Goal: Information Seeking & Learning: Learn about a topic

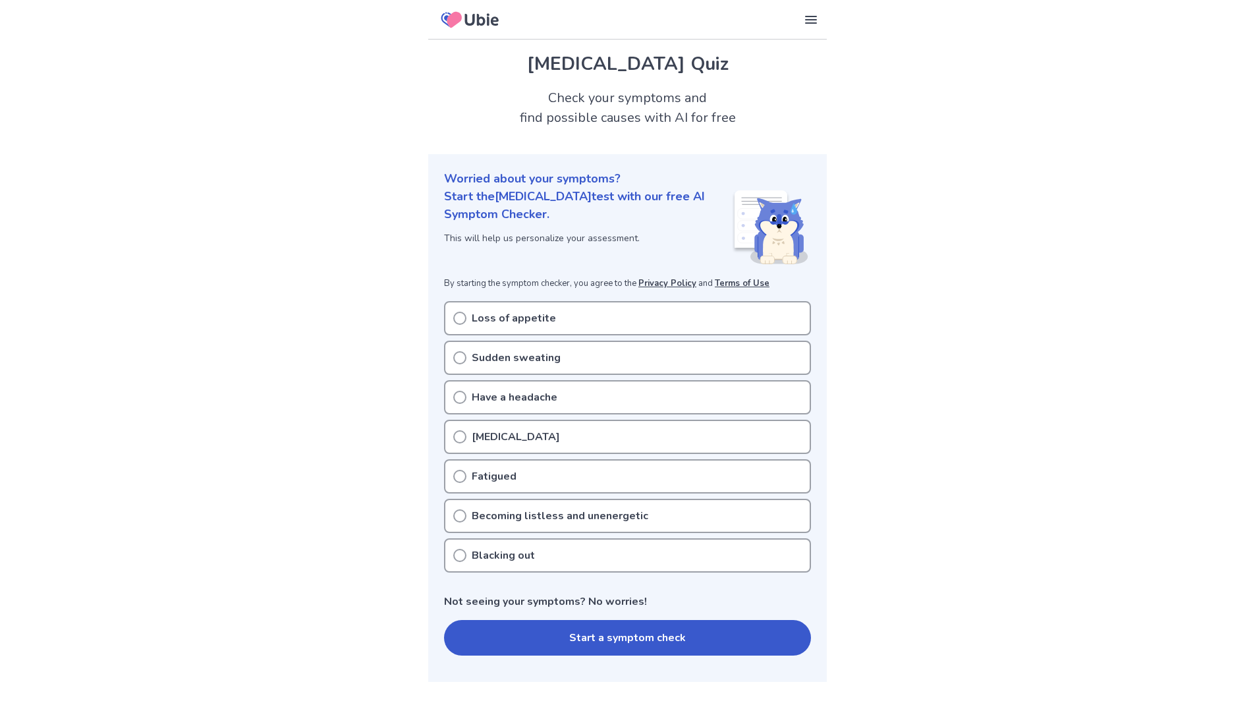
click at [583, 354] on div "Sudden sweating" at bounding box center [627, 358] width 367 height 34
click at [658, 638] on button "Start a symptom check" at bounding box center [627, 638] width 367 height 36
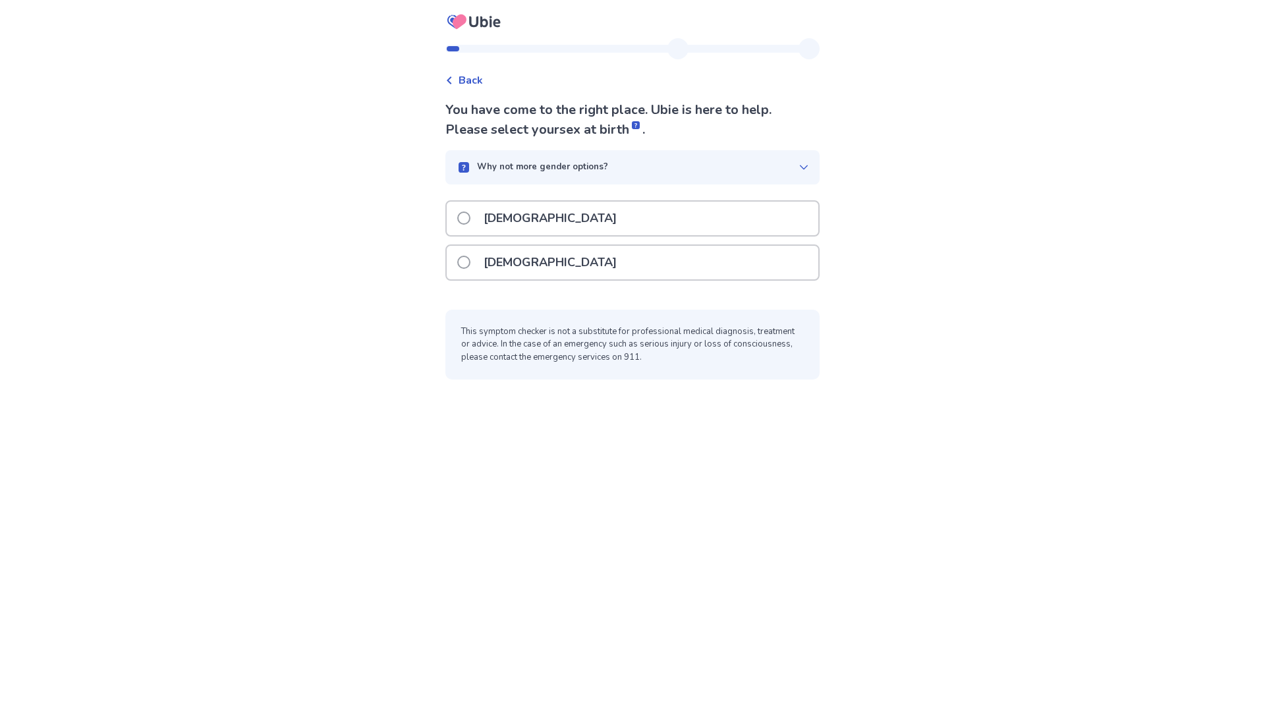
click at [528, 270] on p "[DEMOGRAPHIC_DATA]" at bounding box center [550, 263] width 149 height 34
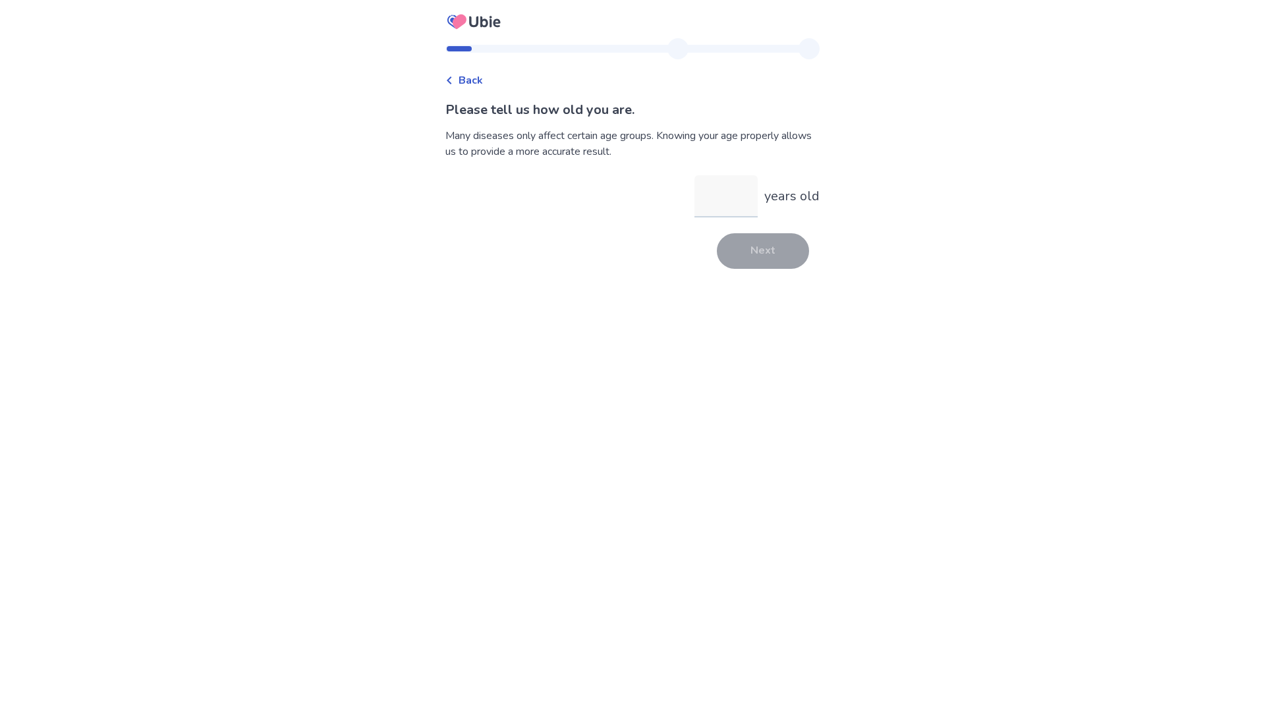
click at [710, 194] on input "years old" at bounding box center [725, 196] width 63 height 42
type input "**"
click at [744, 235] on button "Next" at bounding box center [763, 251] width 92 height 36
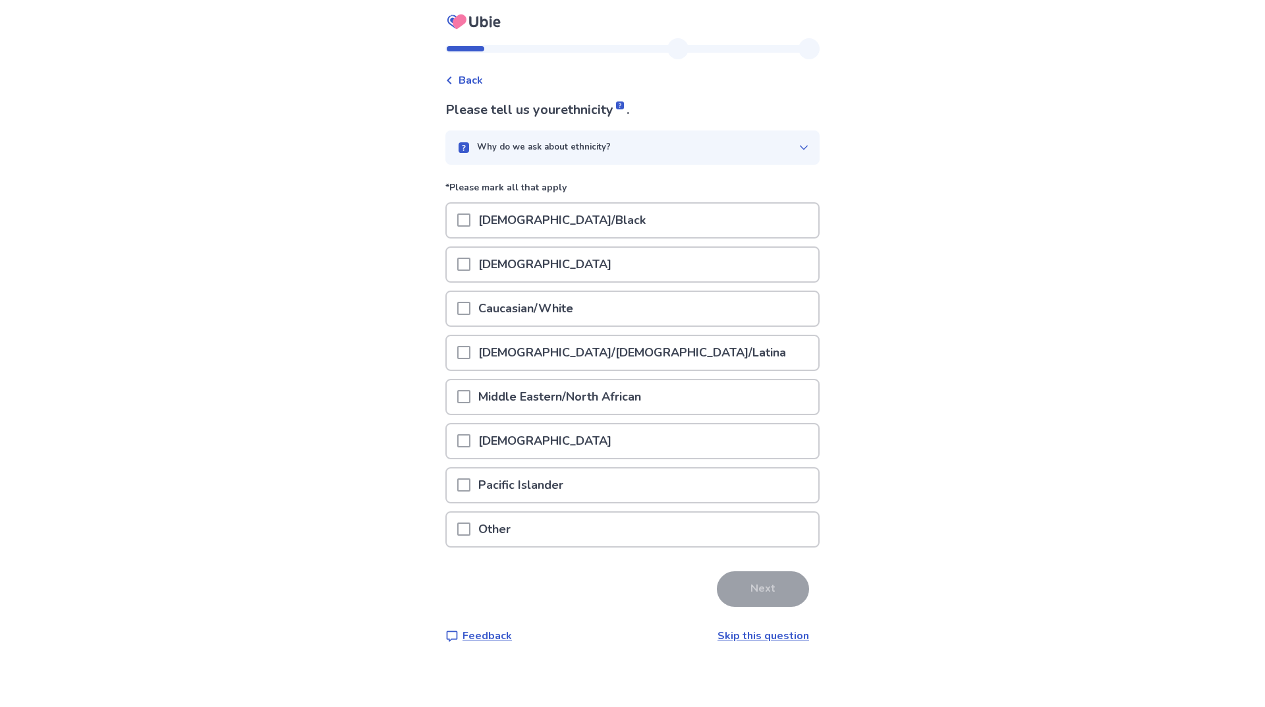
click at [576, 300] on p "Caucasian/White" at bounding box center [525, 309] width 111 height 34
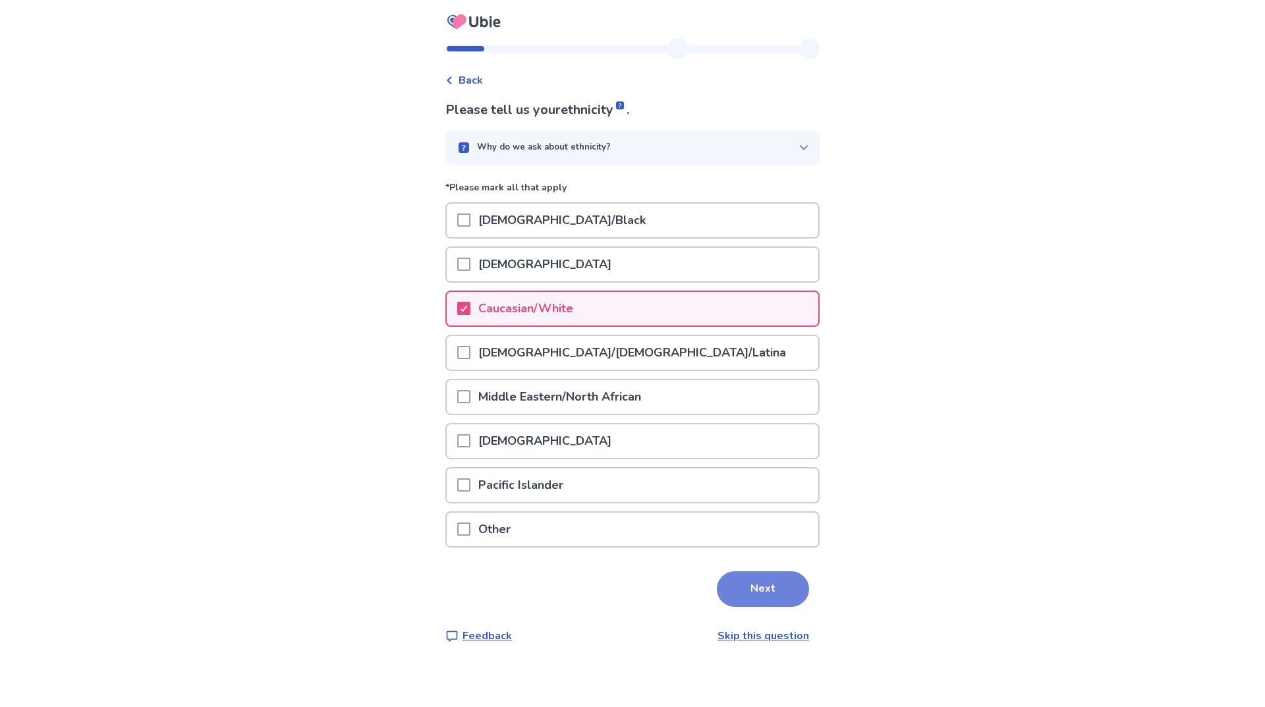
click at [745, 592] on button "Next" at bounding box center [763, 589] width 92 height 36
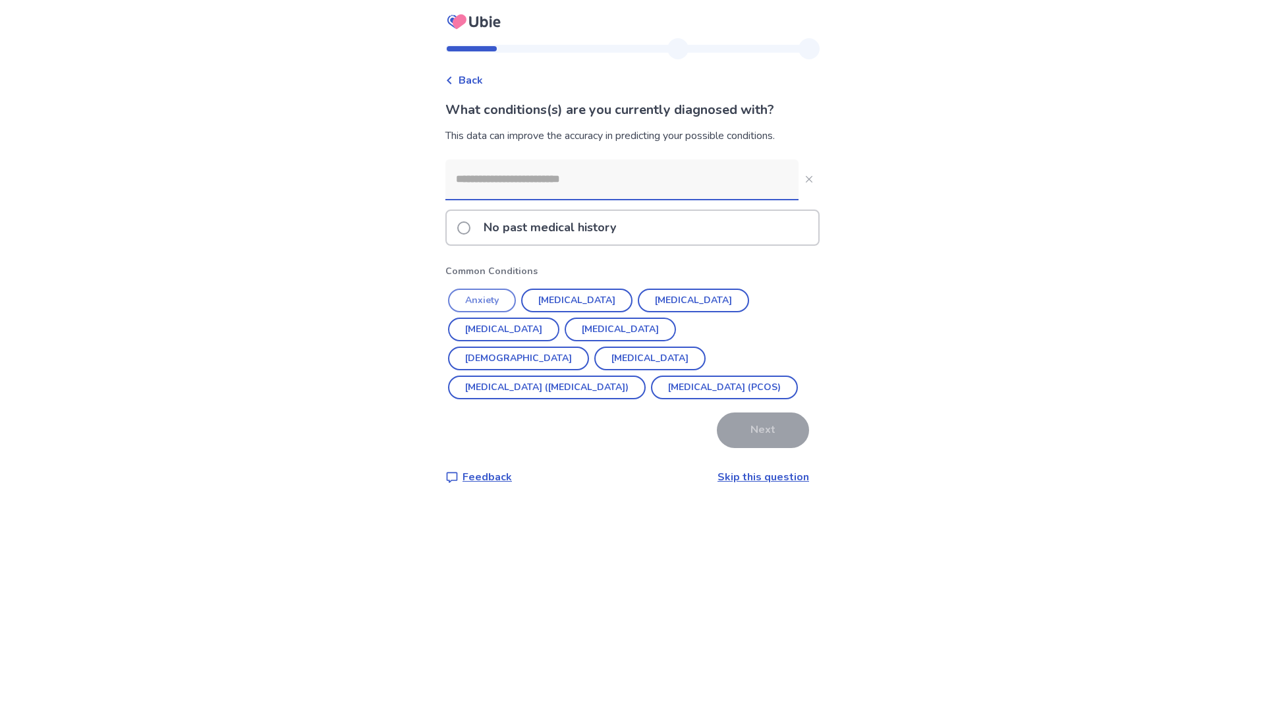
click at [498, 294] on button "Anxiety" at bounding box center [482, 300] width 68 height 24
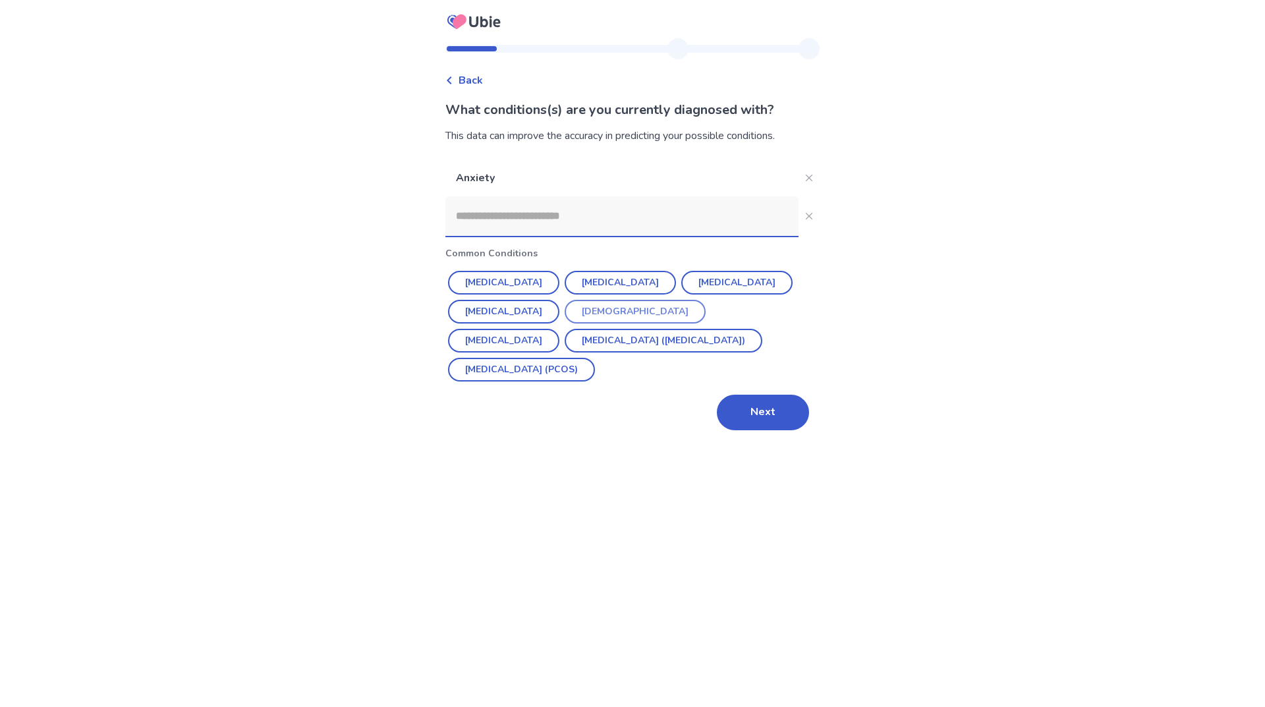
click at [622, 312] on button "[DEMOGRAPHIC_DATA]" at bounding box center [634, 312] width 141 height 24
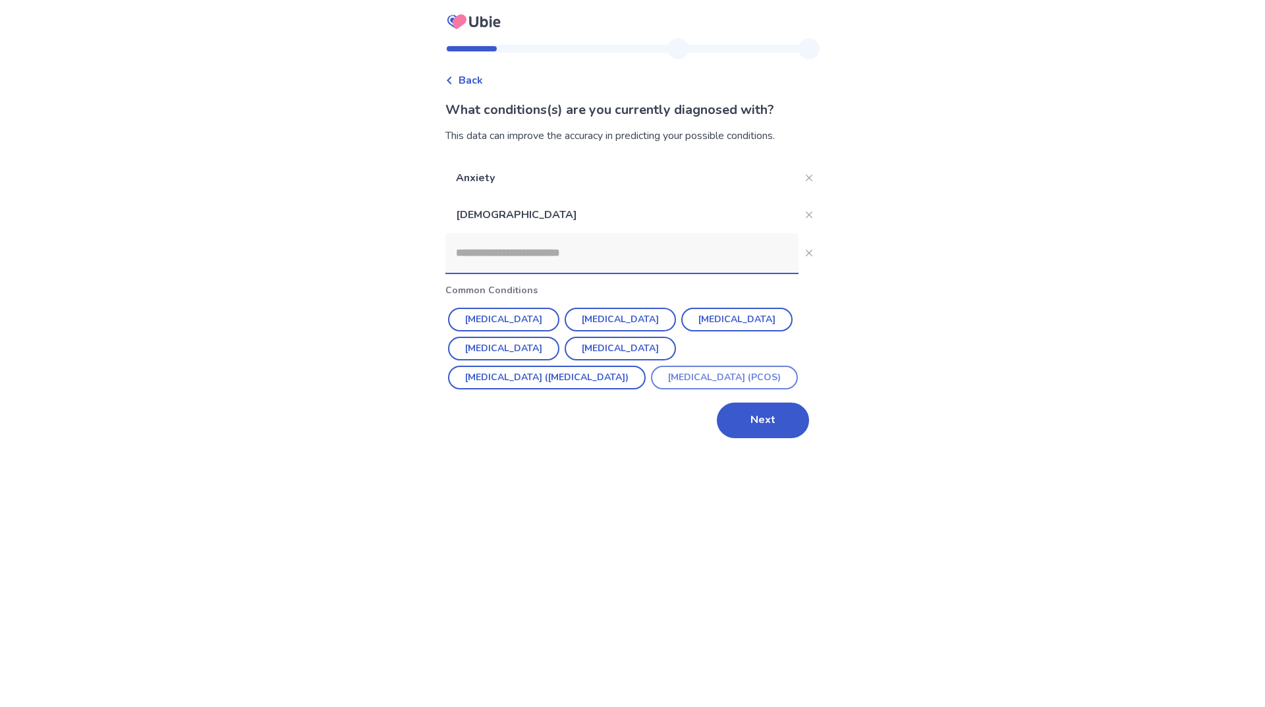
click at [651, 389] on button "[MEDICAL_DATA] (PCOS)" at bounding box center [724, 378] width 147 height 24
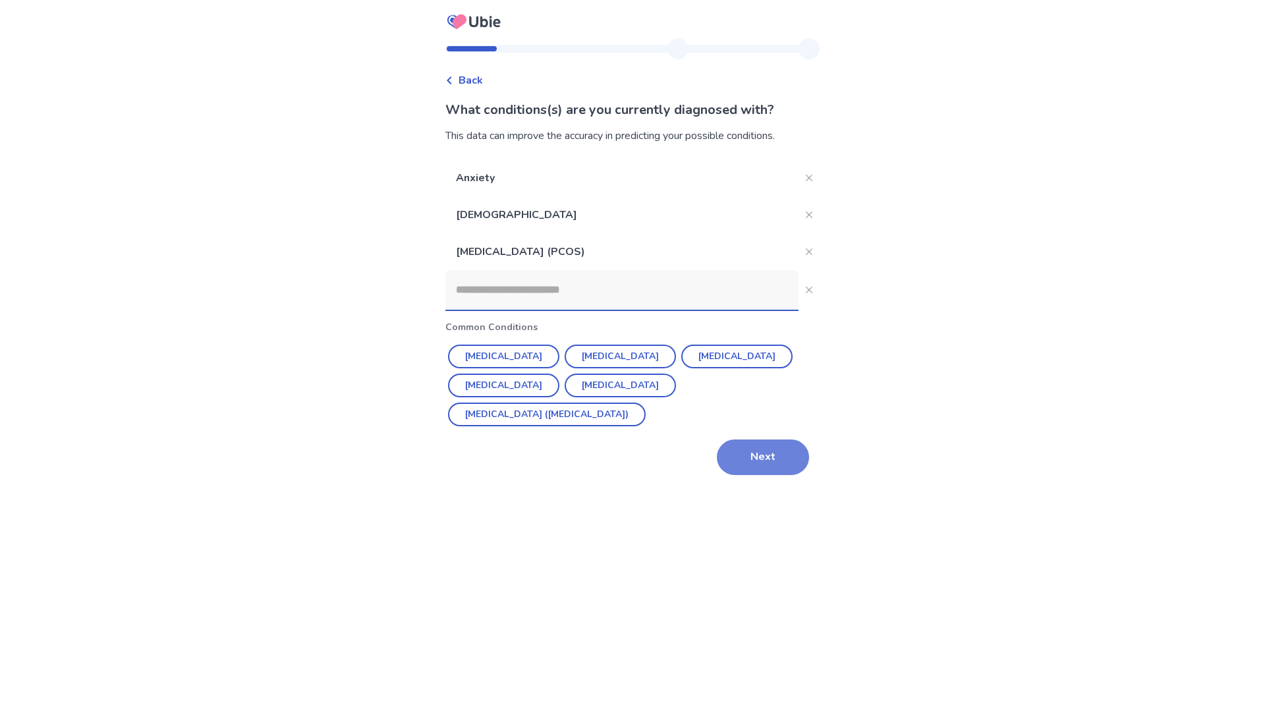
click at [746, 466] on button "Next" at bounding box center [763, 457] width 92 height 36
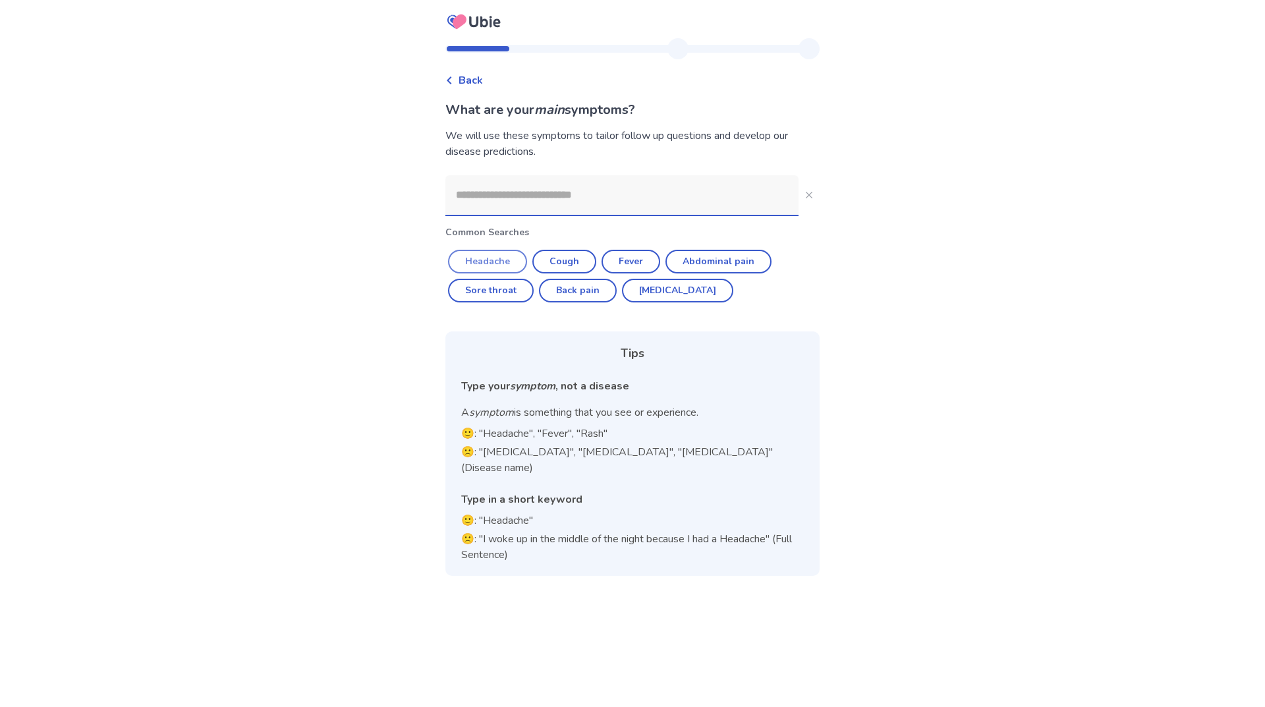
click at [496, 261] on button "Headache" at bounding box center [487, 262] width 79 height 24
type input "********"
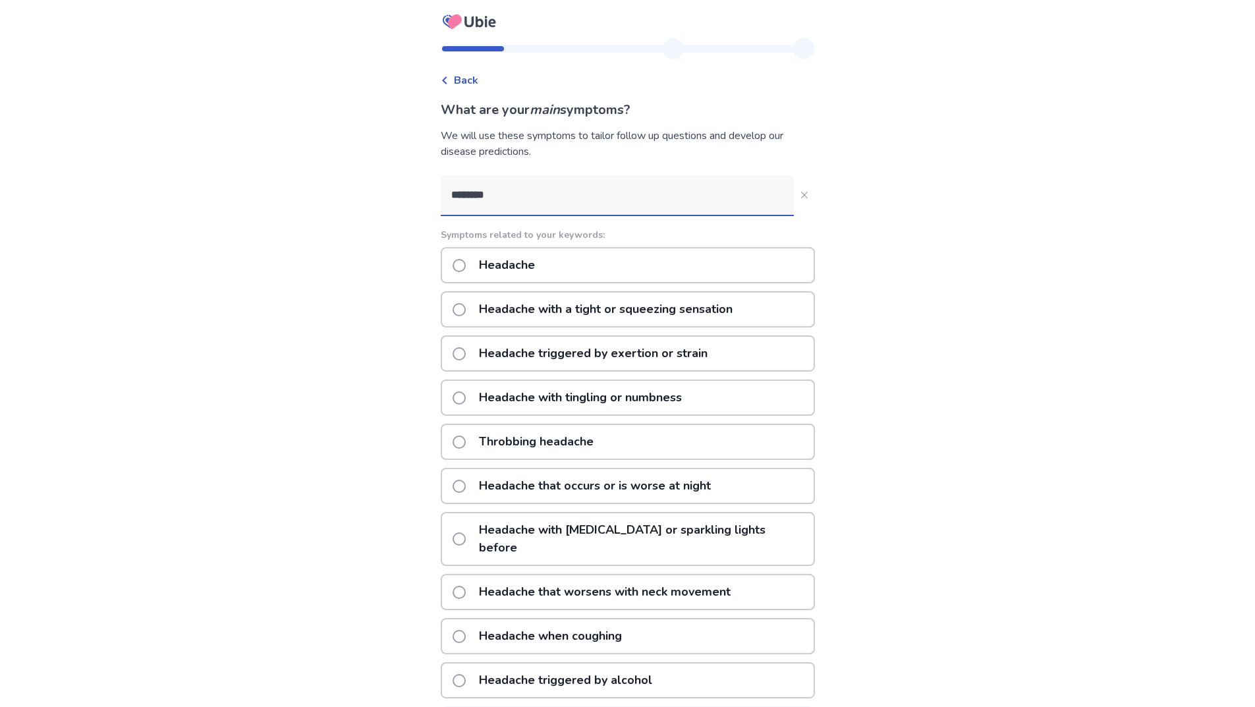
click at [644, 443] on div "Throbbing headache" at bounding box center [628, 442] width 374 height 36
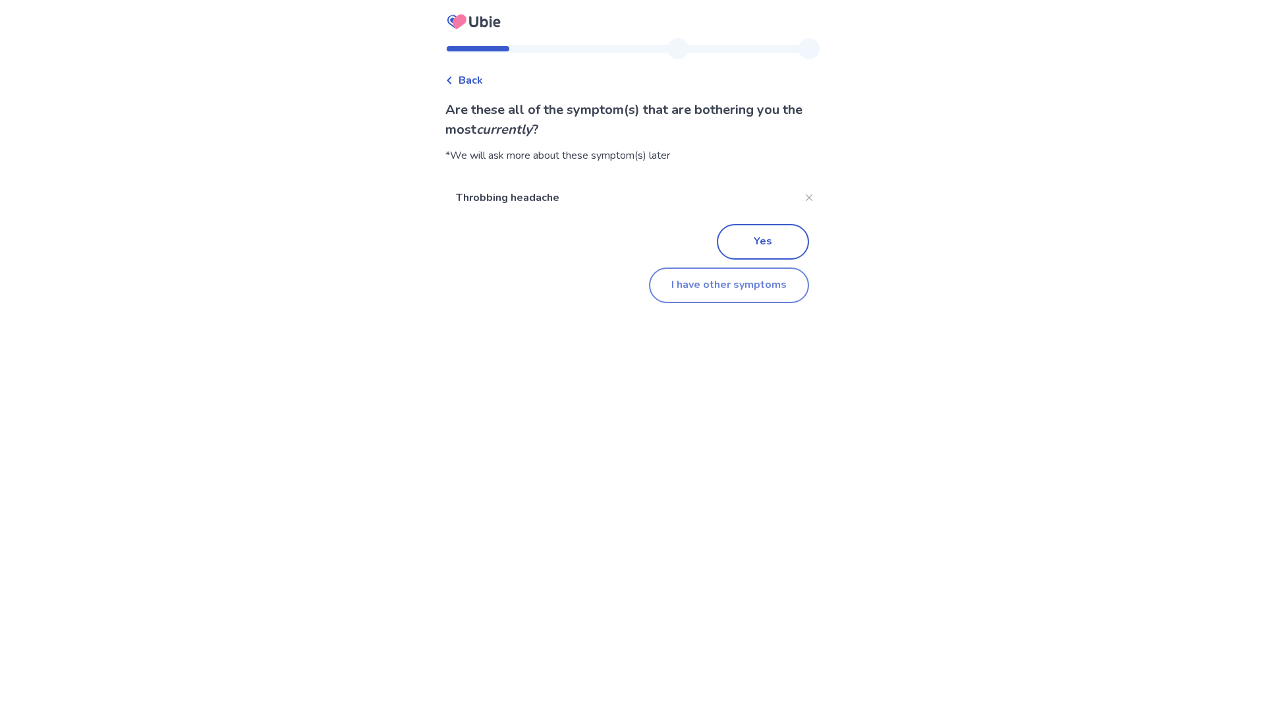
click at [710, 290] on button "I have other symptoms" at bounding box center [729, 285] width 160 height 36
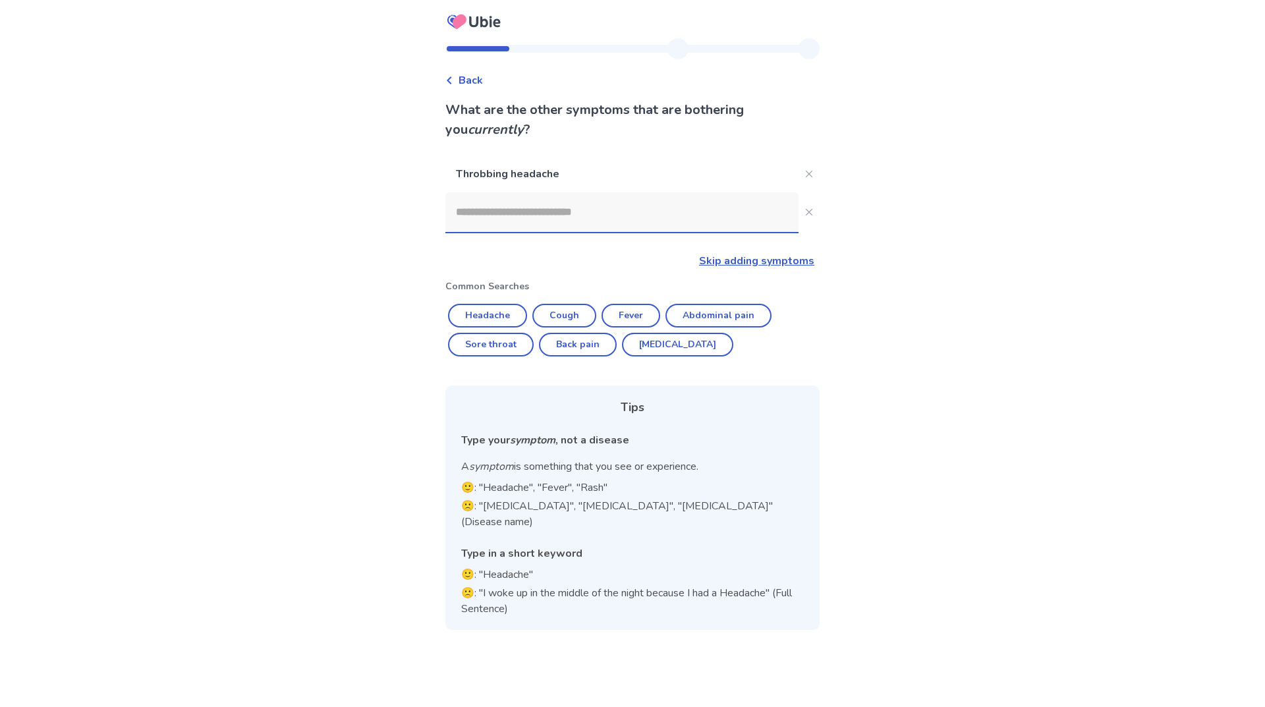
click at [547, 213] on input at bounding box center [621, 212] width 353 height 40
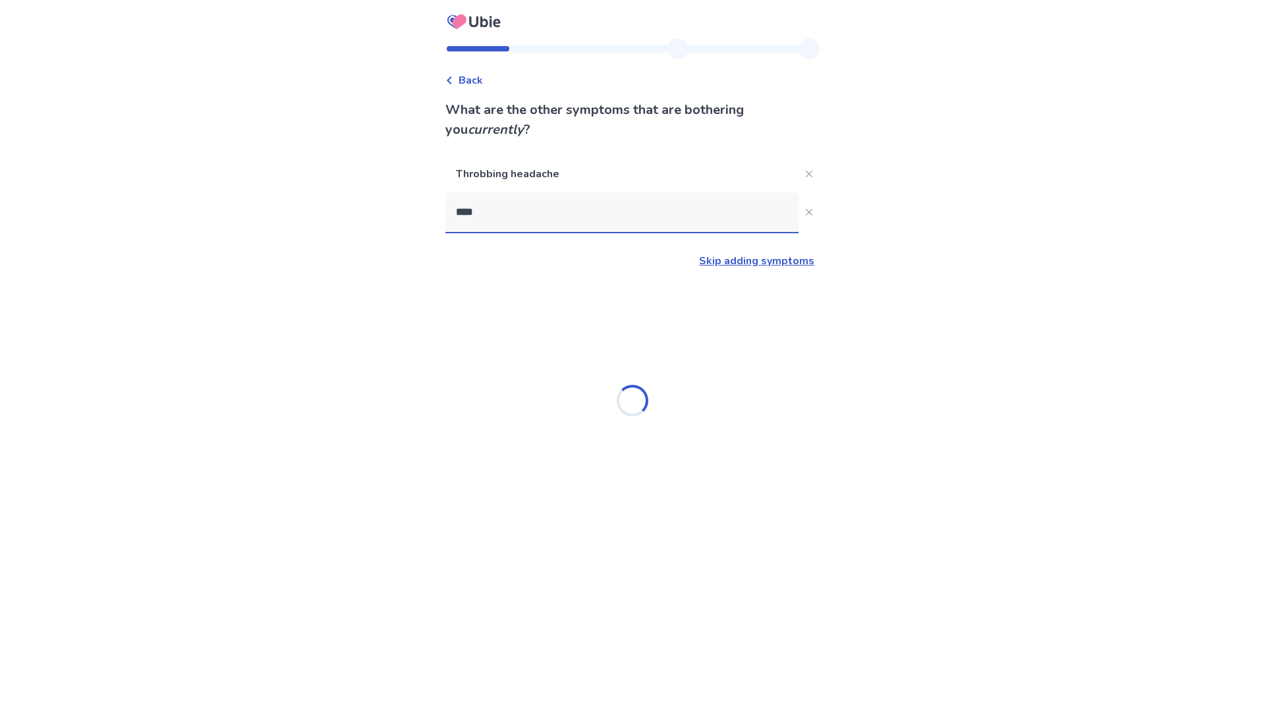
type input "*****"
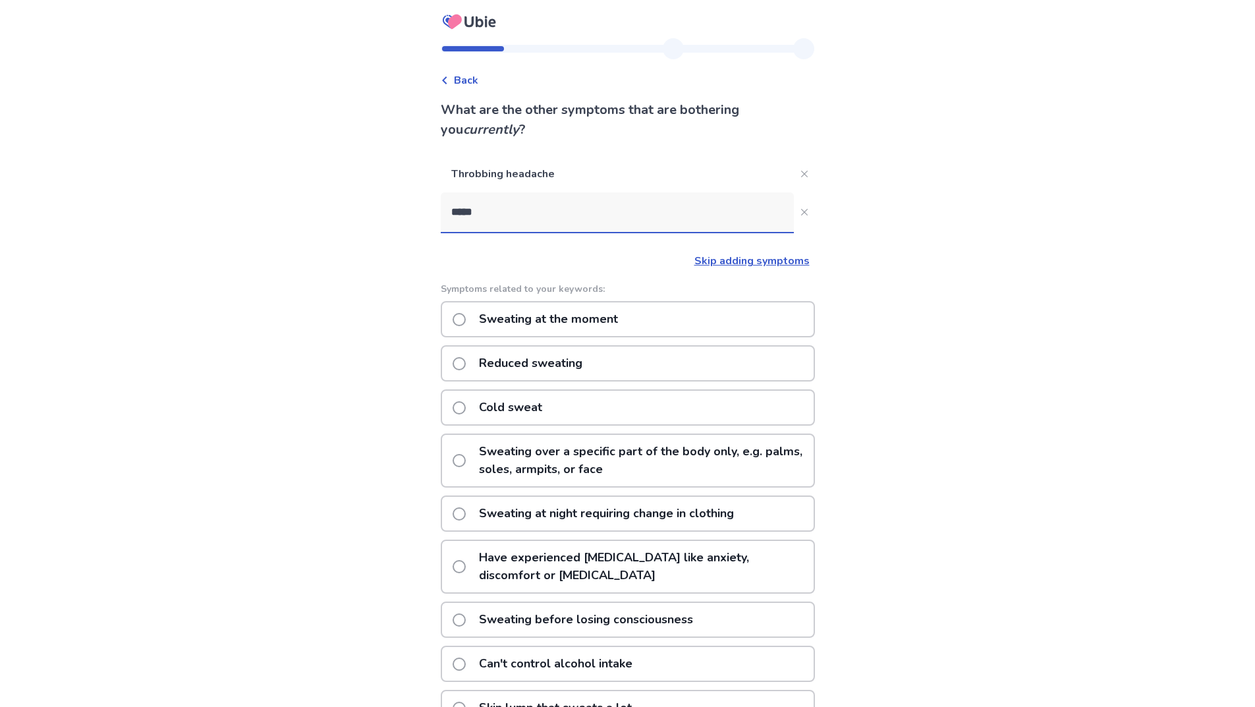
click at [562, 316] on p "Sweating at the moment" at bounding box center [548, 319] width 155 height 34
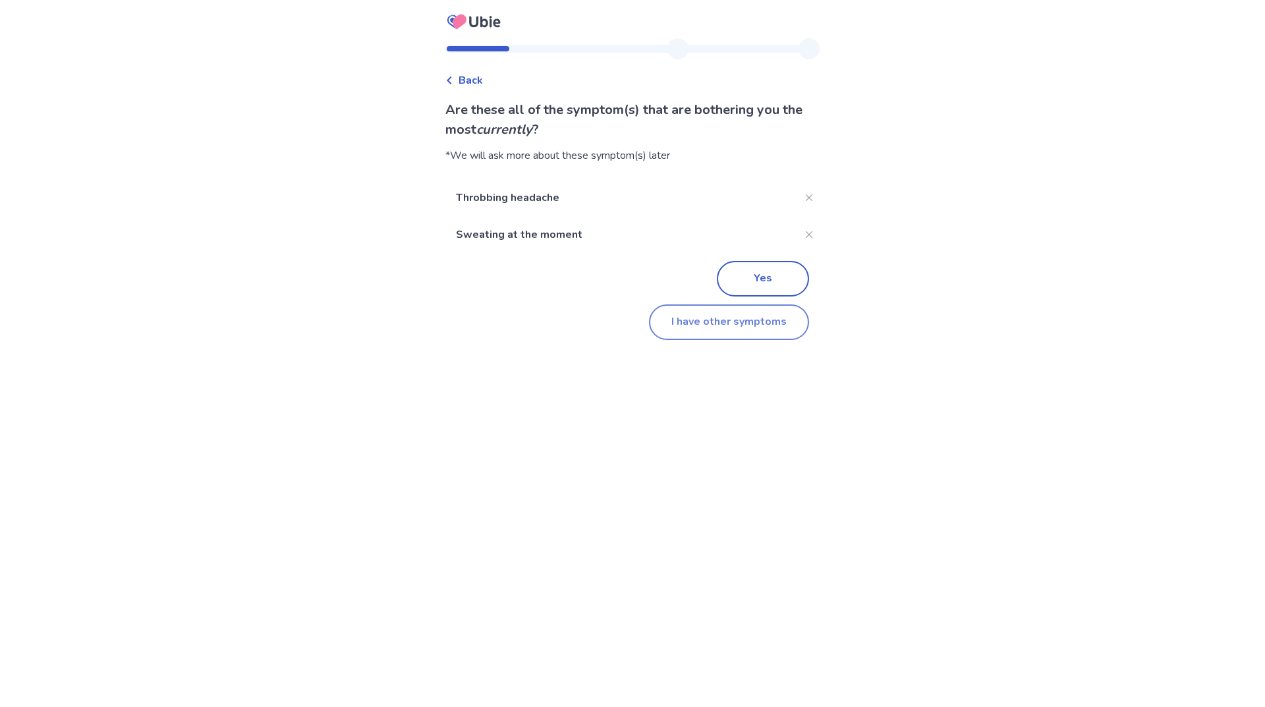
click at [750, 327] on button "I have other symptoms" at bounding box center [729, 322] width 160 height 36
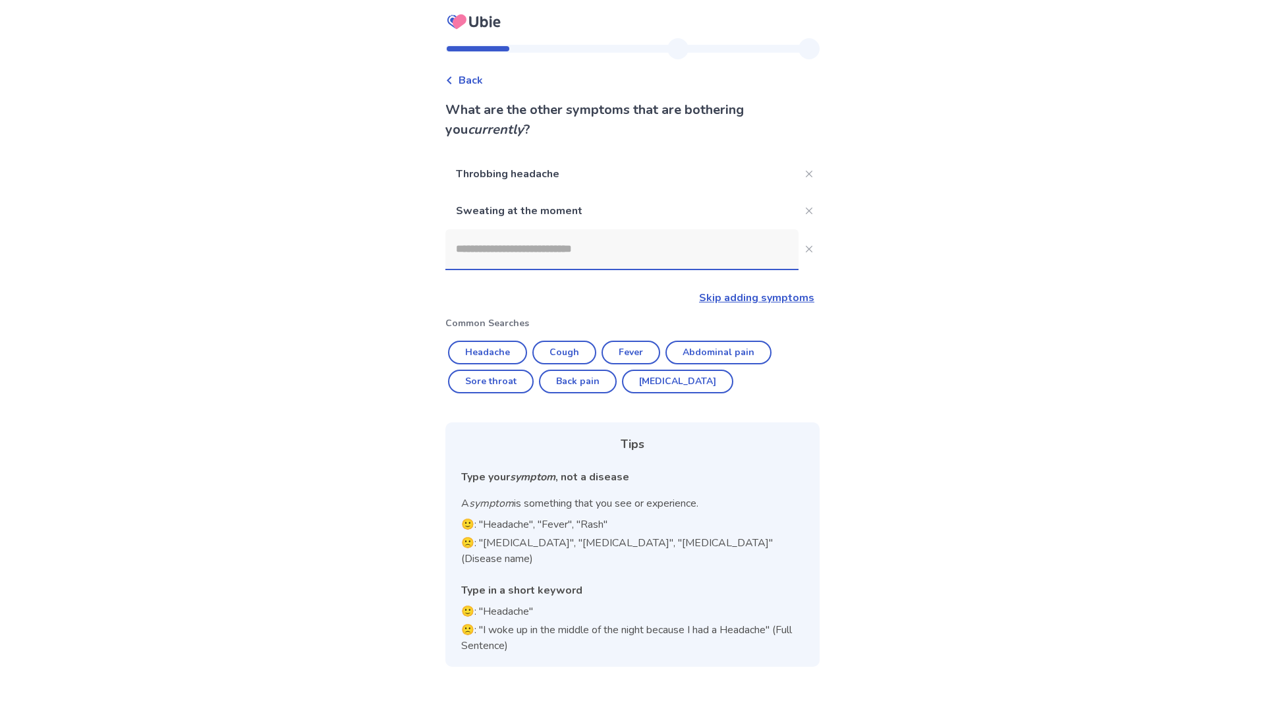
click at [589, 260] on input at bounding box center [621, 249] width 353 height 40
click at [628, 169] on p "Throbbing headache" at bounding box center [621, 173] width 353 height 37
click at [624, 235] on input at bounding box center [621, 249] width 353 height 40
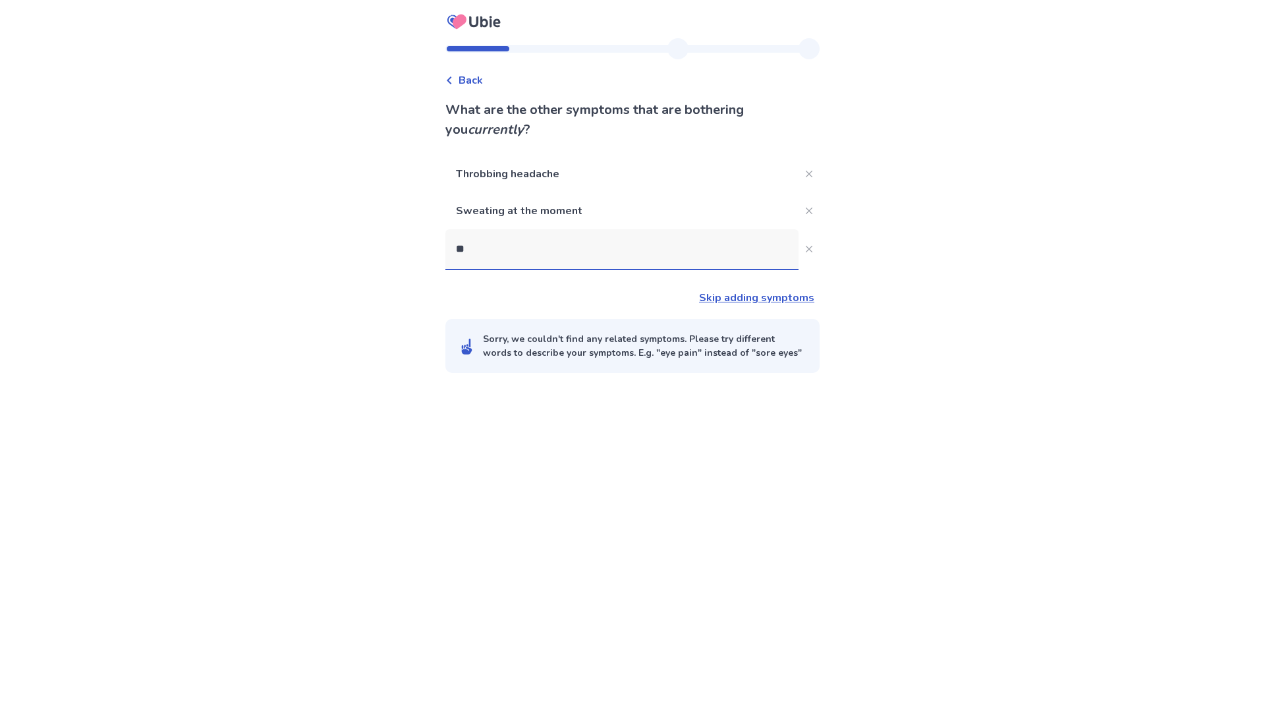
type input "*"
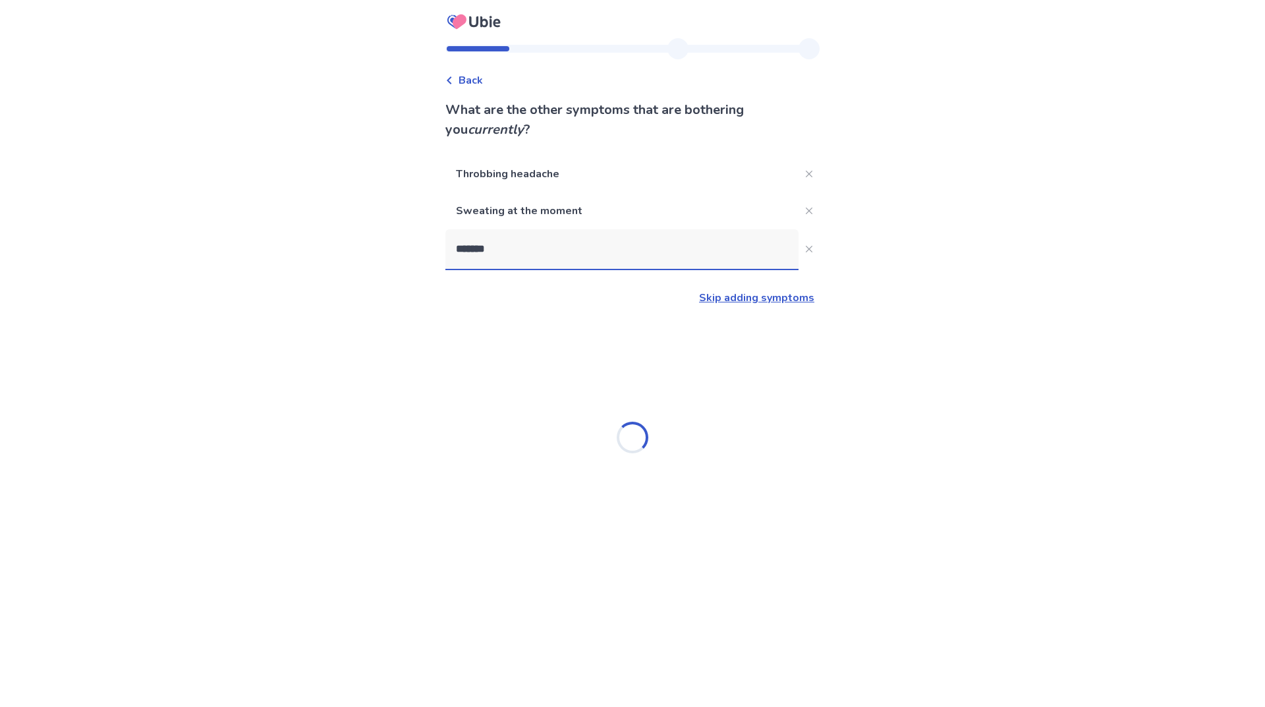
type input "********"
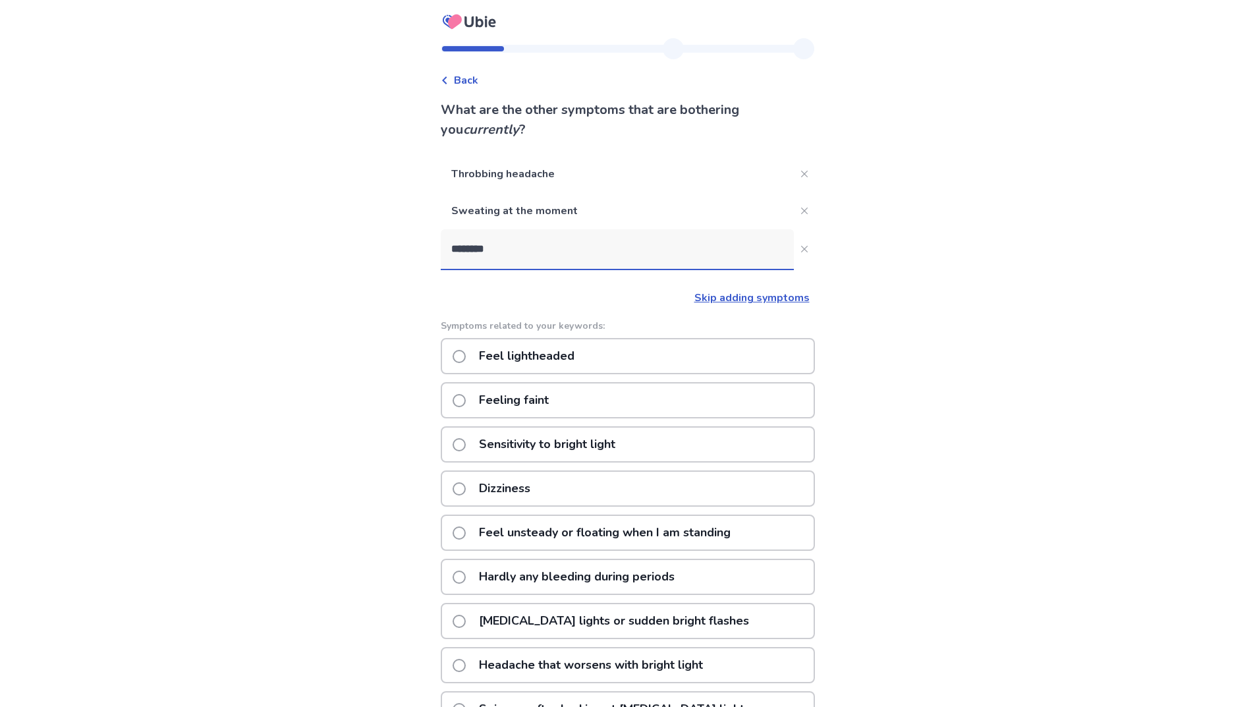
click at [562, 355] on p "Feel lightheaded" at bounding box center [526, 356] width 111 height 34
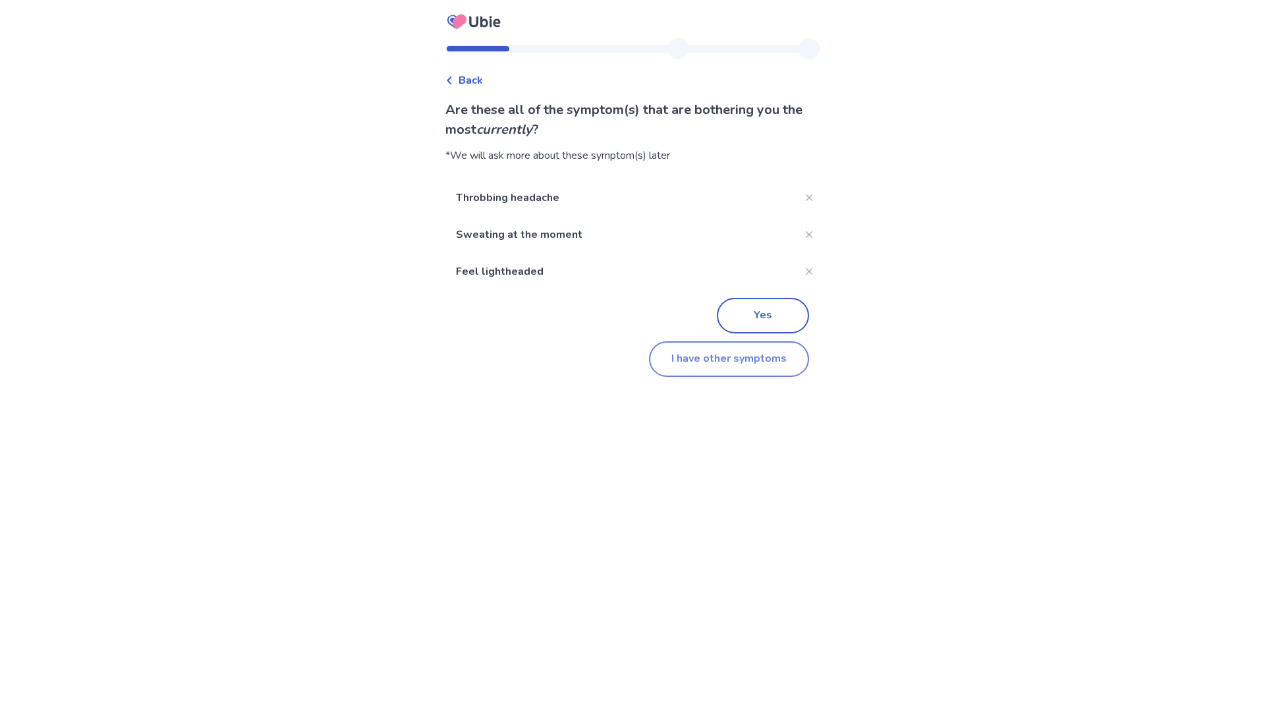
click at [741, 369] on button "I have other symptoms" at bounding box center [729, 359] width 160 height 36
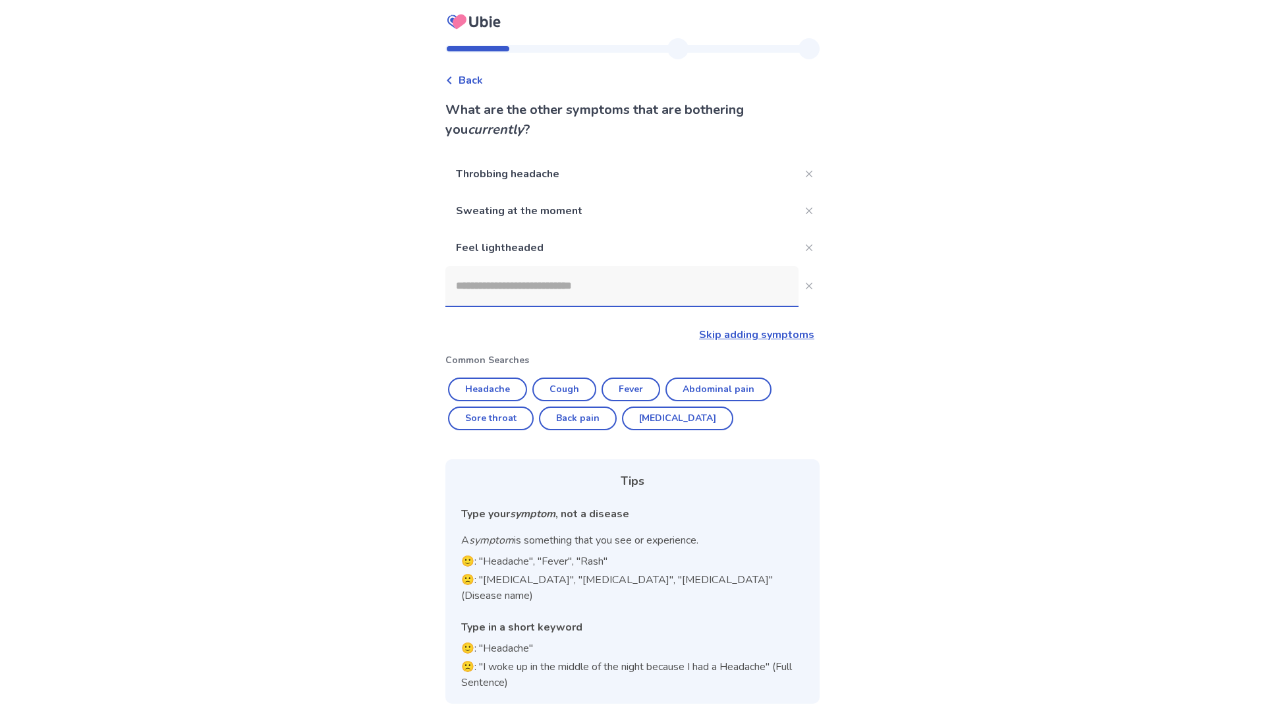
click at [565, 286] on input at bounding box center [621, 286] width 353 height 40
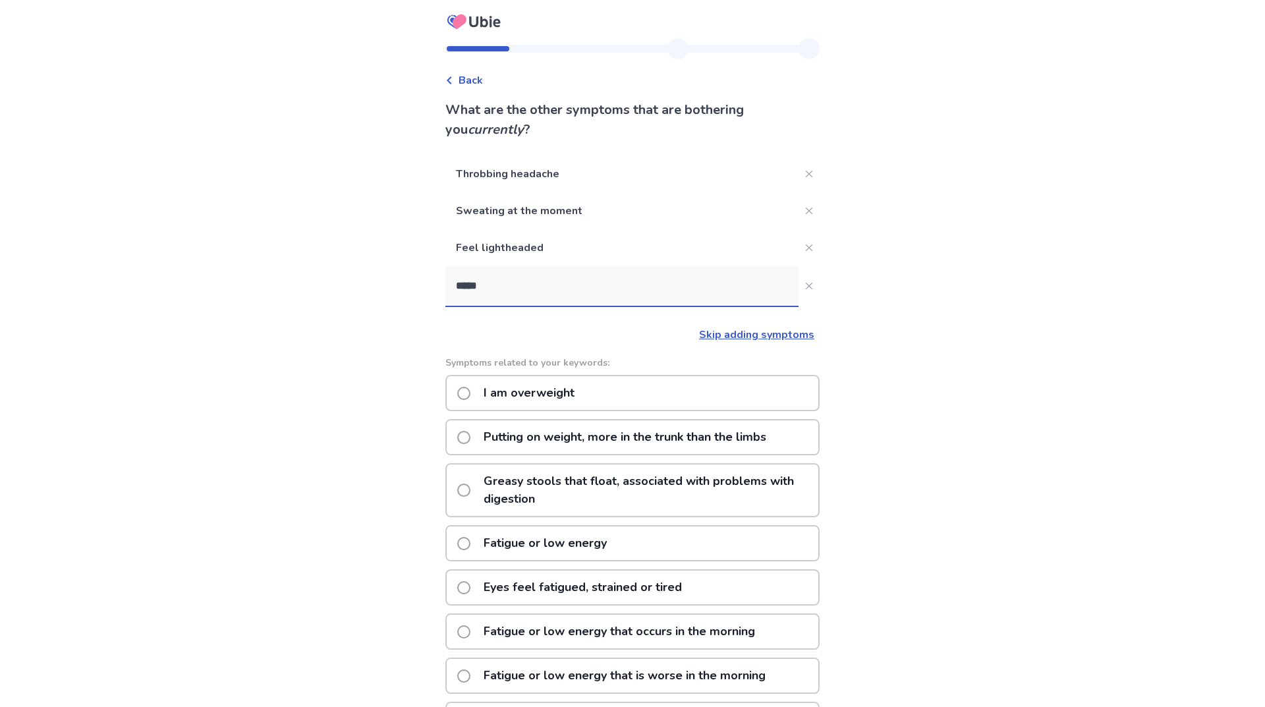
type input "******"
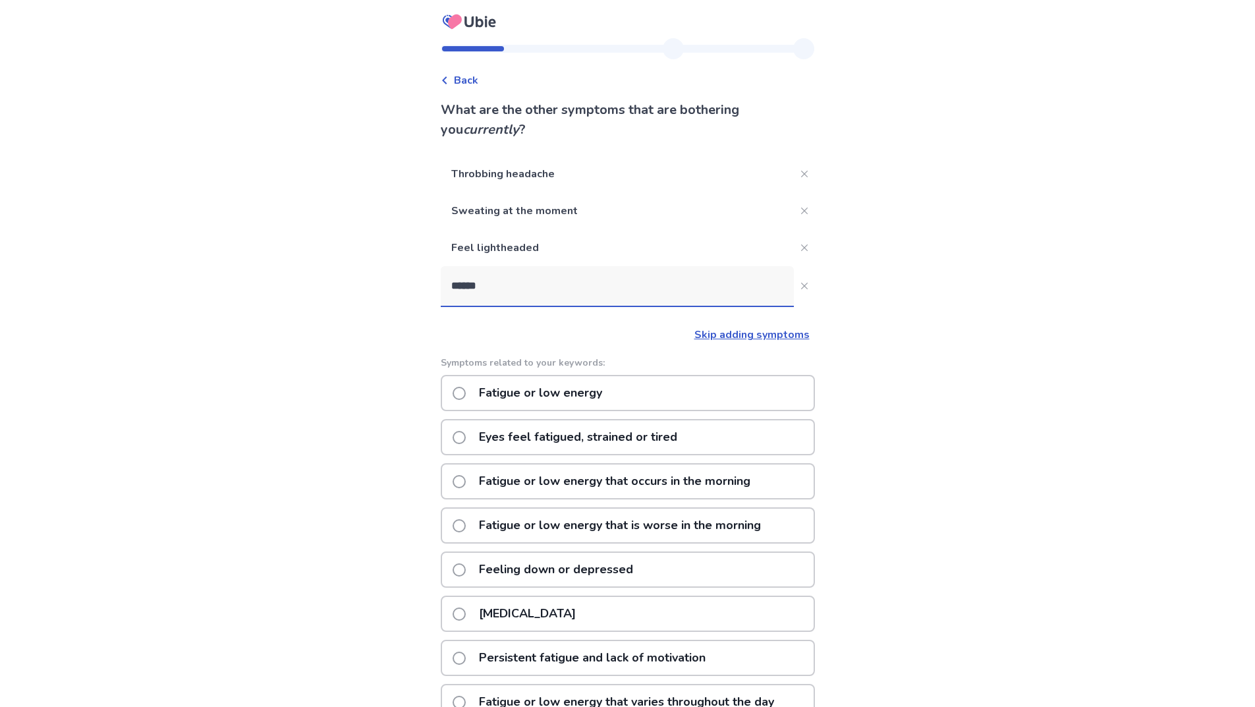
click at [597, 393] on p "Fatigue or low energy" at bounding box center [540, 393] width 139 height 34
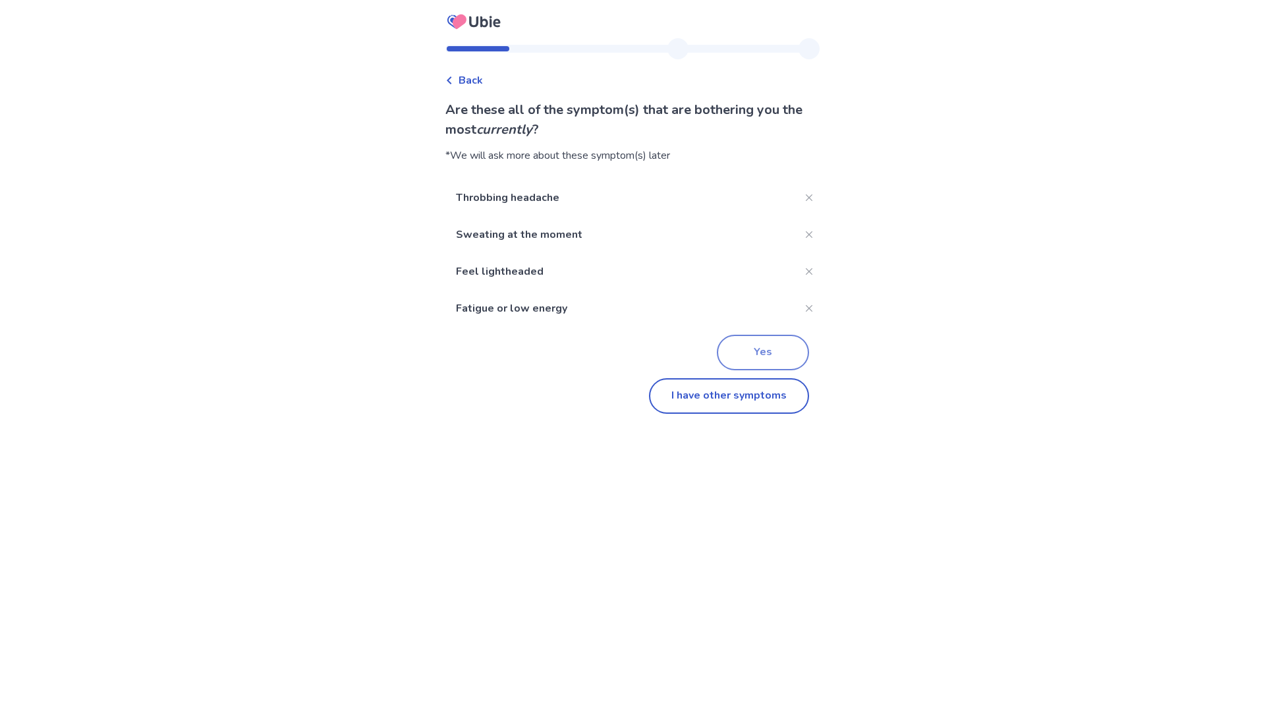
click at [746, 351] on button "Yes" at bounding box center [763, 353] width 92 height 36
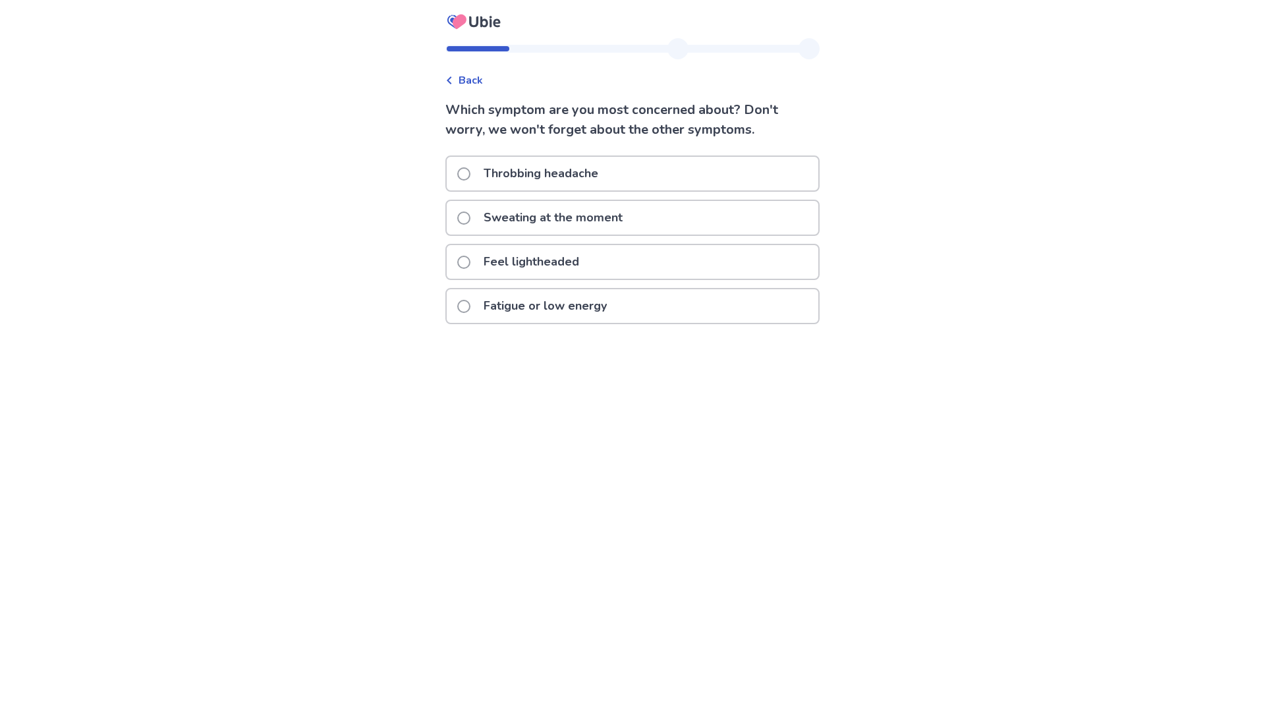
click at [627, 261] on div "Feel lightheaded" at bounding box center [632, 262] width 371 height 34
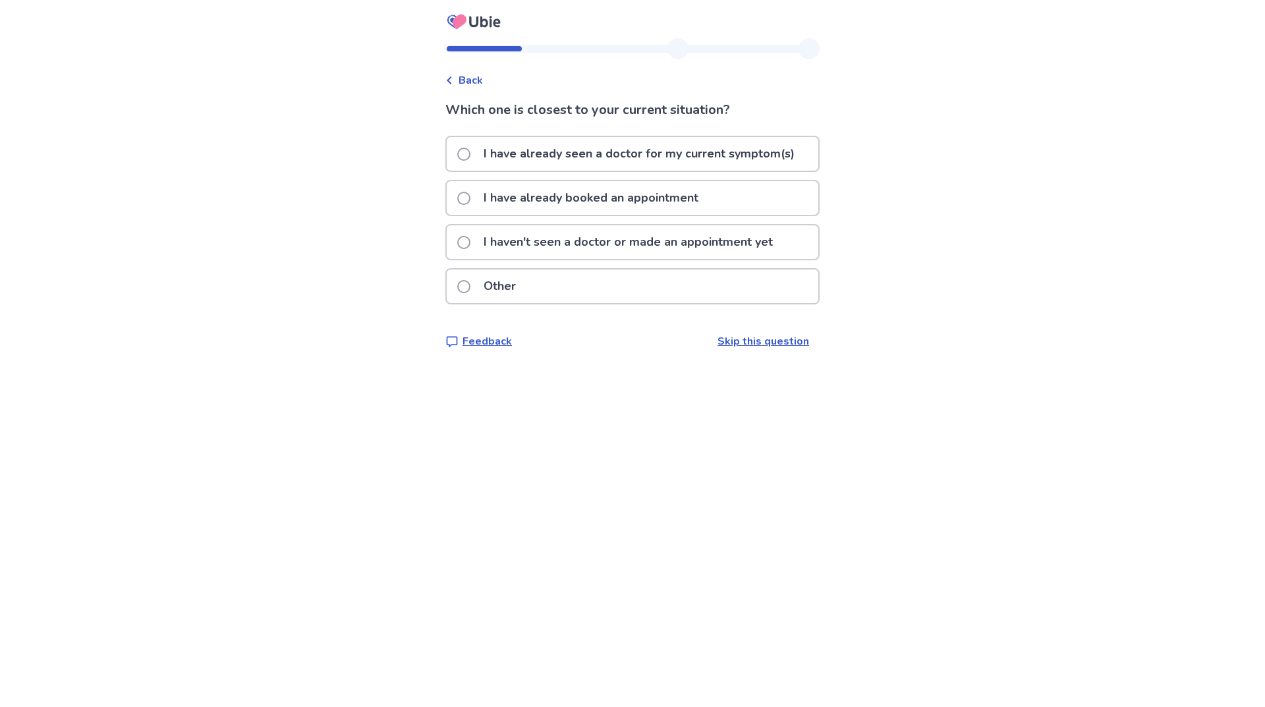
click at [610, 250] on p "I haven't seen a doctor or made an appointment yet" at bounding box center [628, 242] width 305 height 34
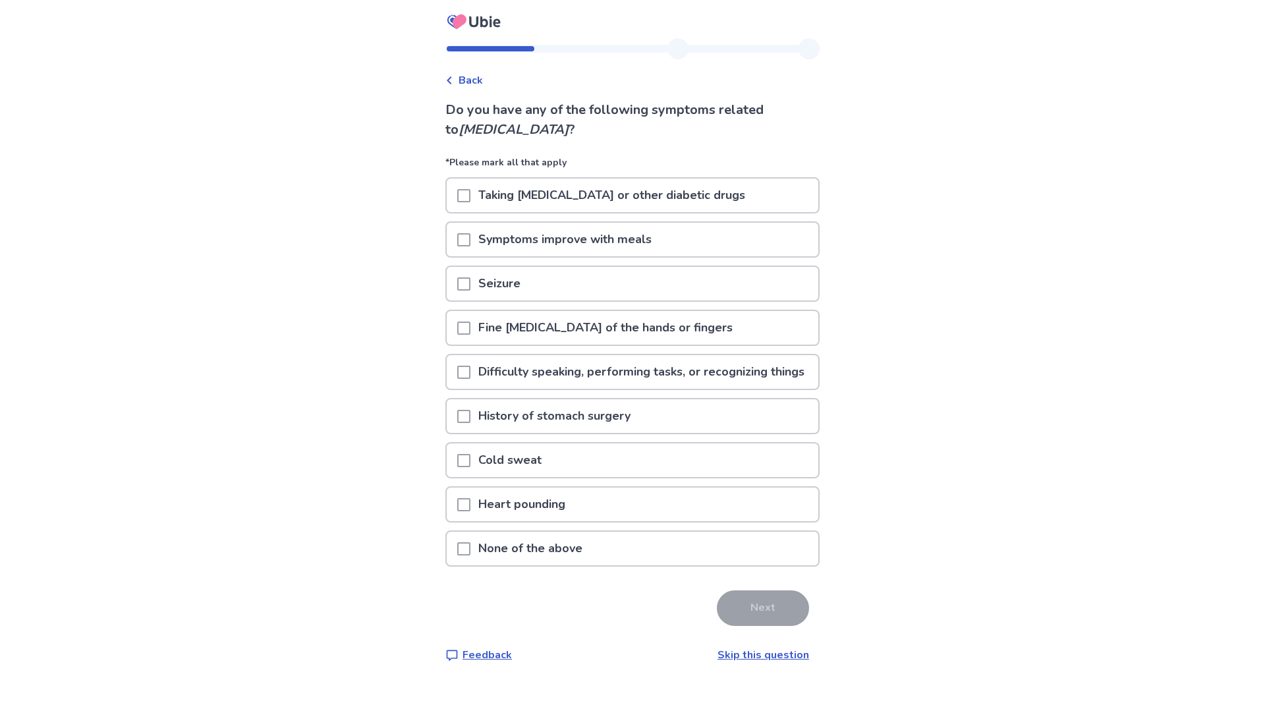
click at [585, 565] on p "None of the above" at bounding box center [530, 549] width 120 height 34
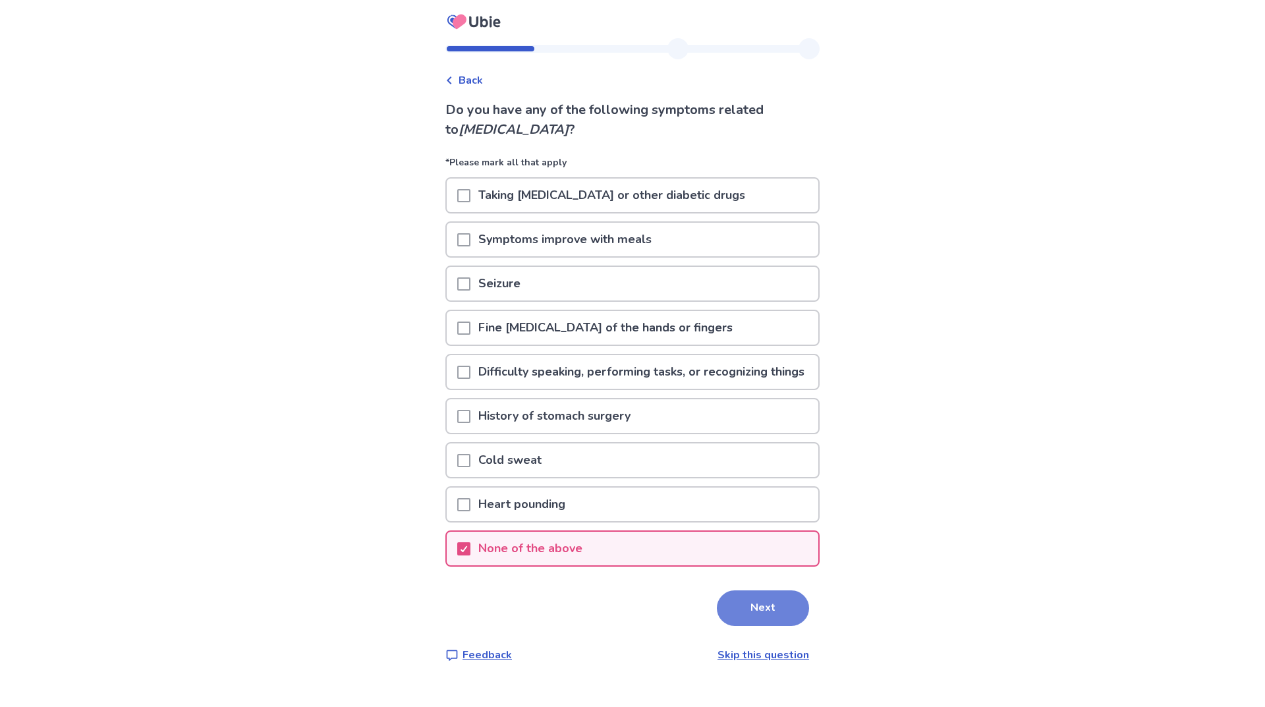
click at [757, 623] on button "Next" at bounding box center [763, 608] width 92 height 36
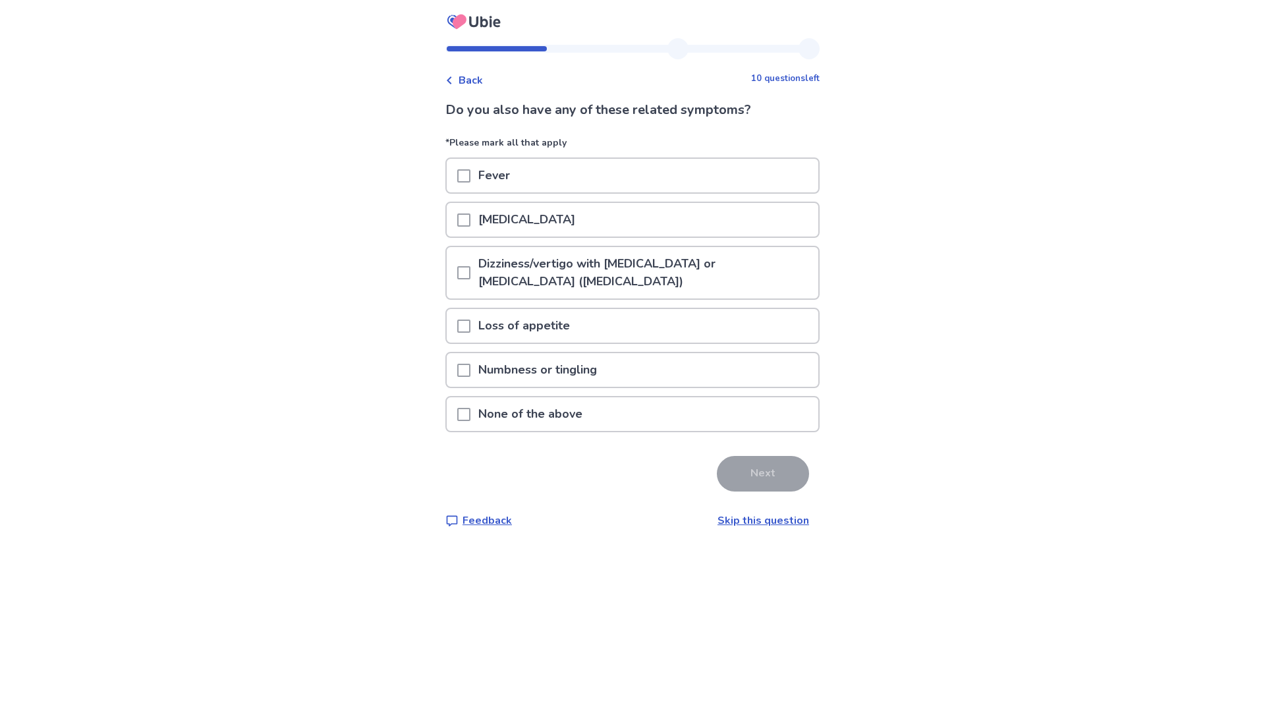
click at [661, 423] on div "None of the above" at bounding box center [632, 414] width 371 height 34
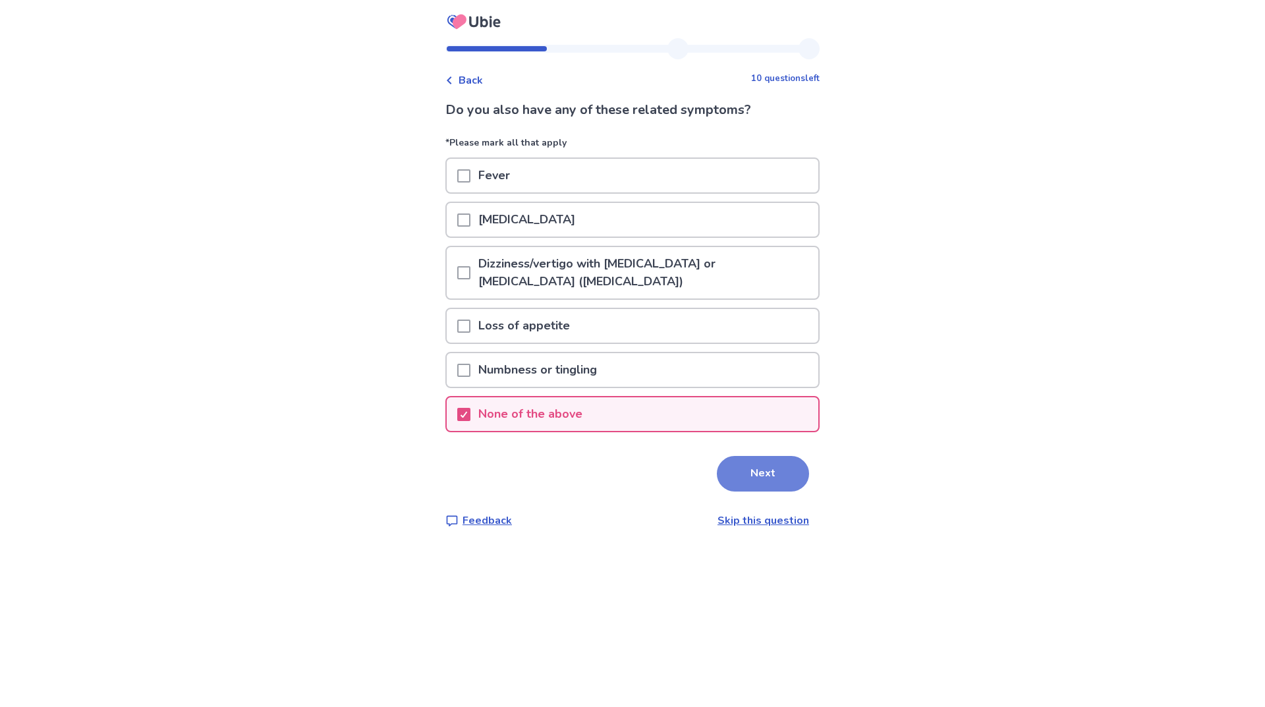
click at [732, 473] on button "Next" at bounding box center [763, 474] width 92 height 36
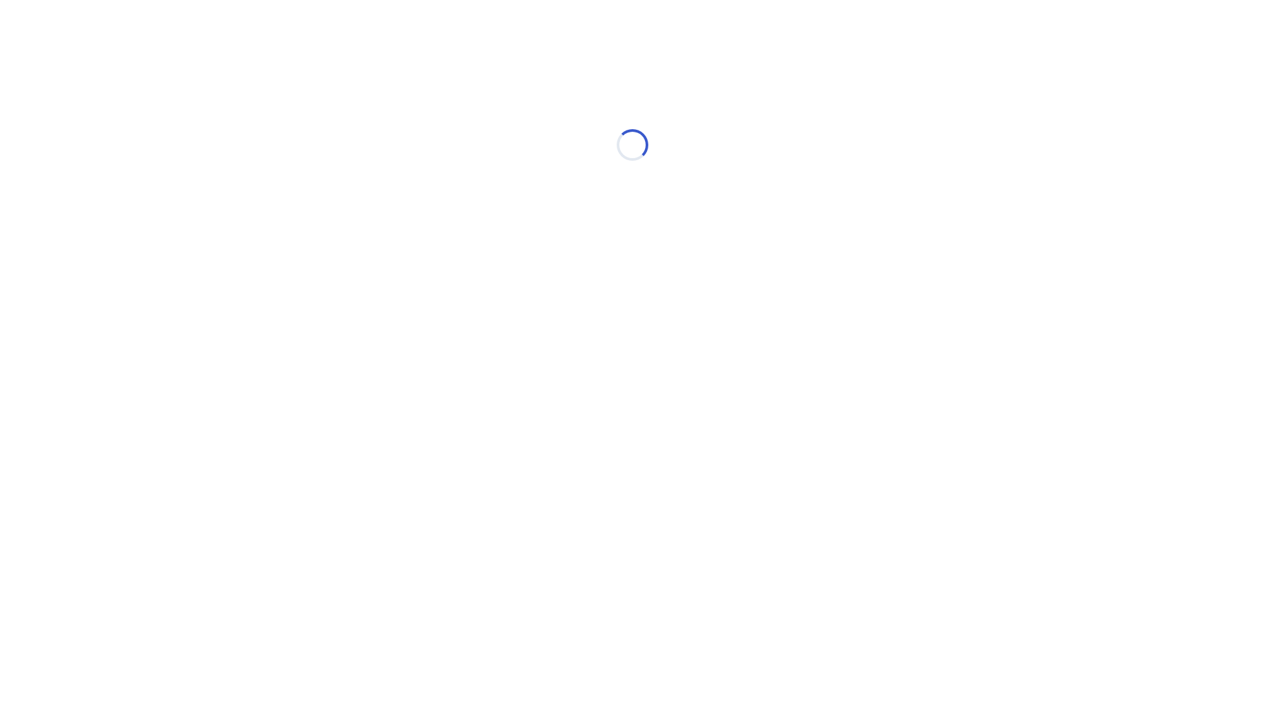
select select "*"
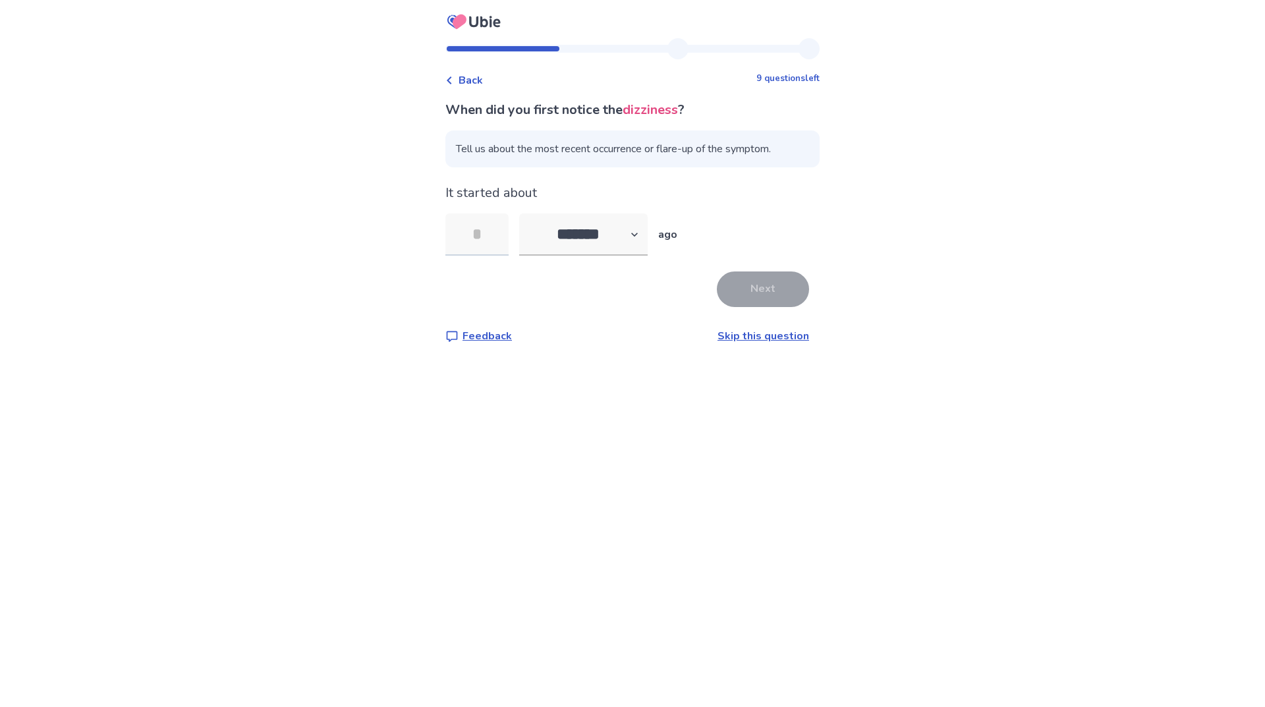
click at [494, 238] on input "tel" at bounding box center [476, 234] width 63 height 42
click at [566, 196] on p "It started about" at bounding box center [632, 193] width 374 height 20
click at [501, 246] on input "tel" at bounding box center [476, 234] width 63 height 42
type input "*"
click at [739, 486] on div "Back 9 questions left When did you first notice the dizziness ? Tell us about t…" at bounding box center [632, 353] width 1265 height 707
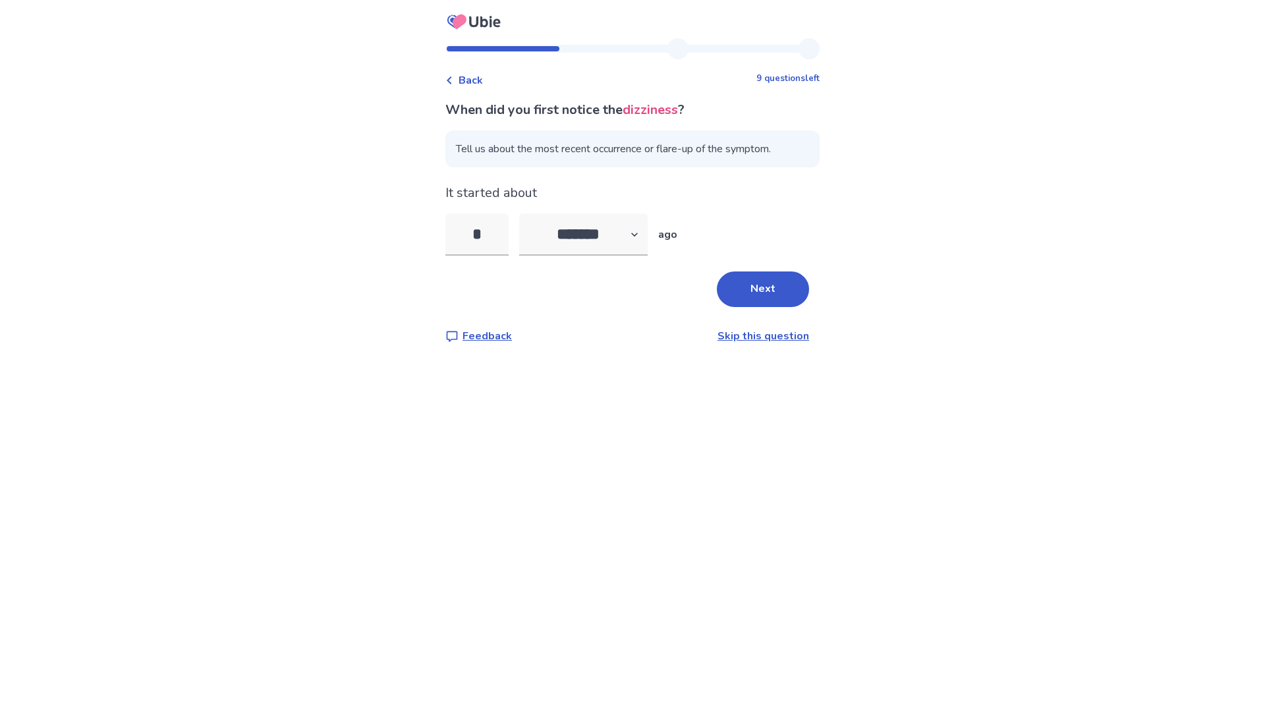
click at [765, 334] on link "Skip this question" at bounding box center [763, 336] width 92 height 14
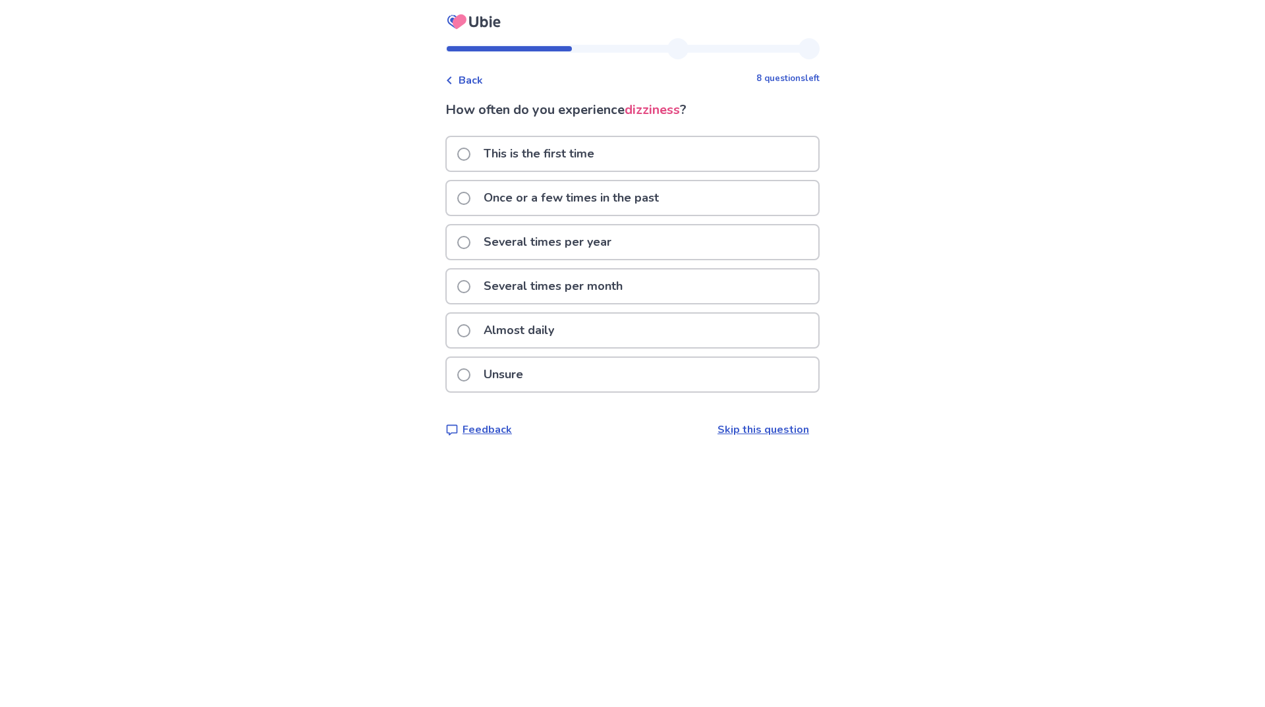
click at [512, 378] on p "Unsure" at bounding box center [503, 375] width 55 height 34
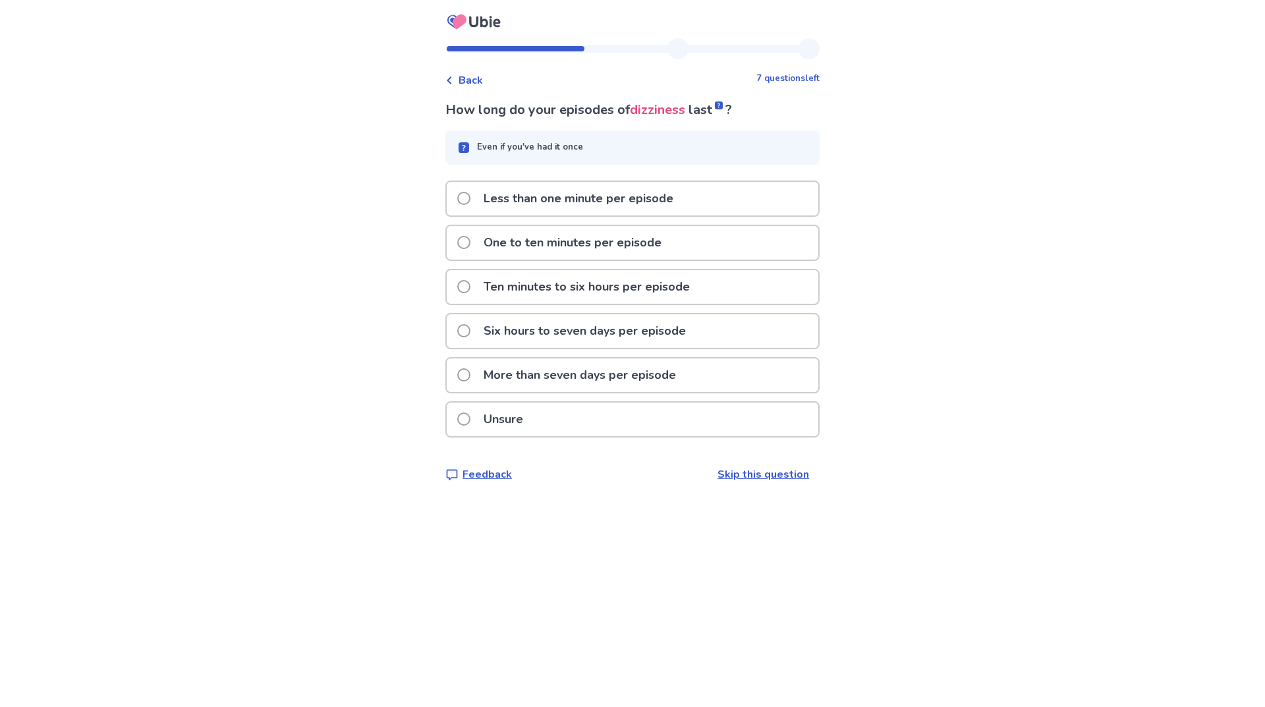
click at [511, 418] on p "Unsure" at bounding box center [503, 419] width 55 height 34
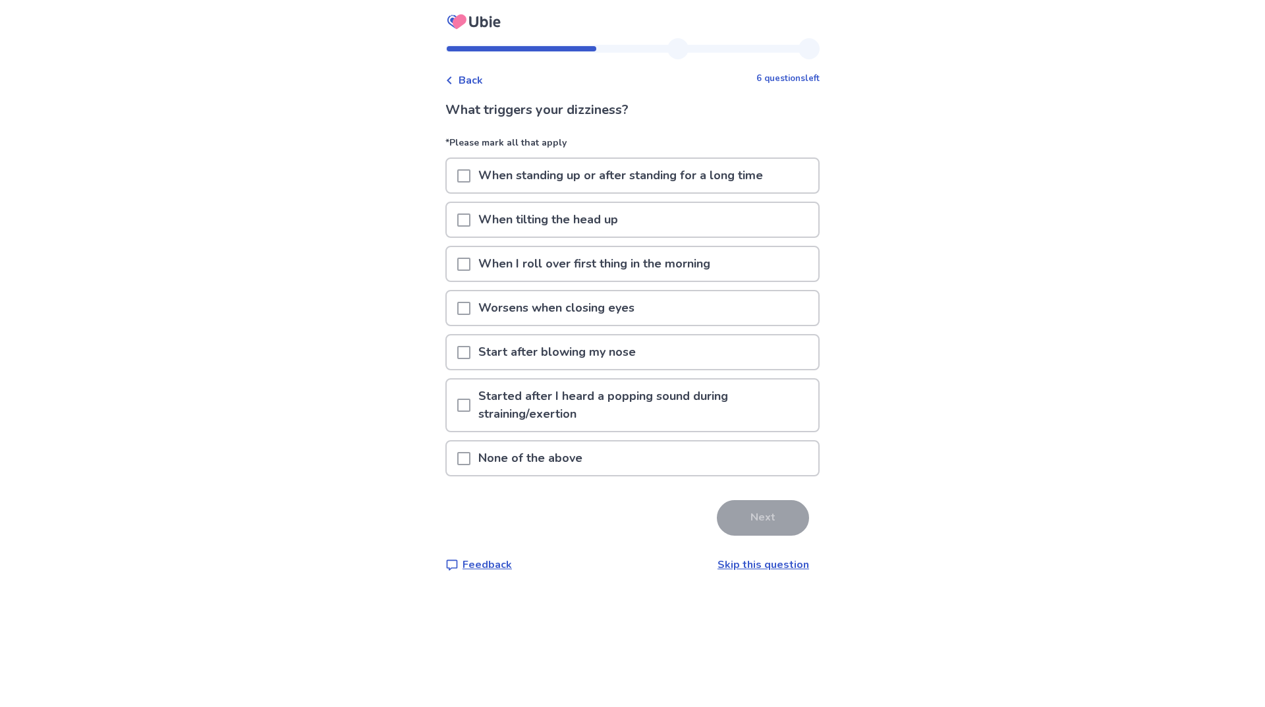
click at [584, 455] on p "None of the above" at bounding box center [530, 458] width 120 height 34
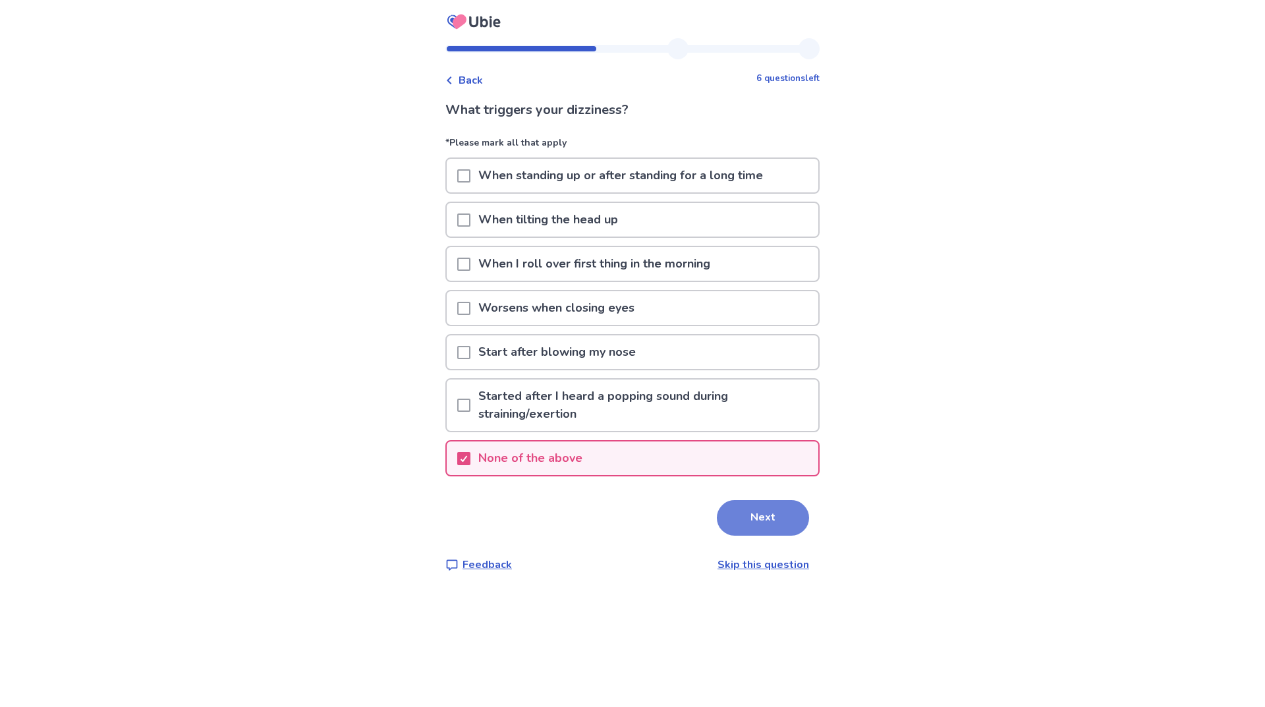
click at [773, 524] on button "Next" at bounding box center [763, 518] width 92 height 36
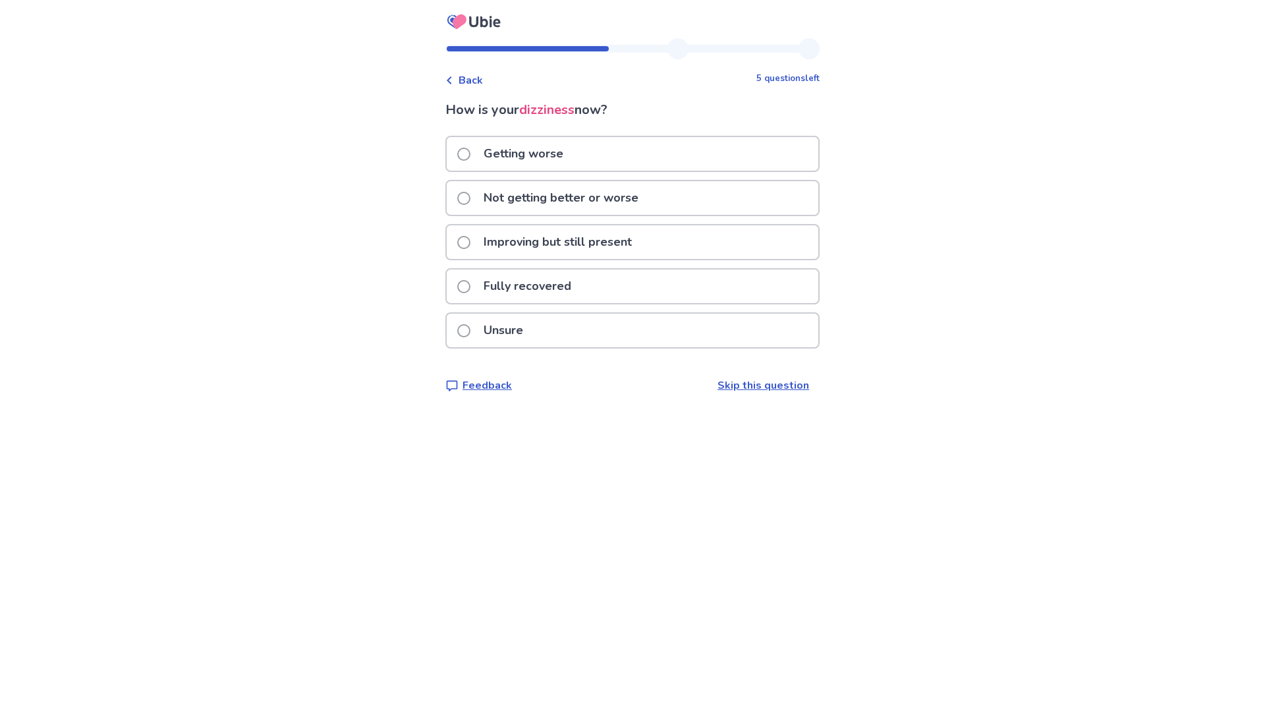
click at [530, 207] on p "Not getting better or worse" at bounding box center [561, 198] width 171 height 34
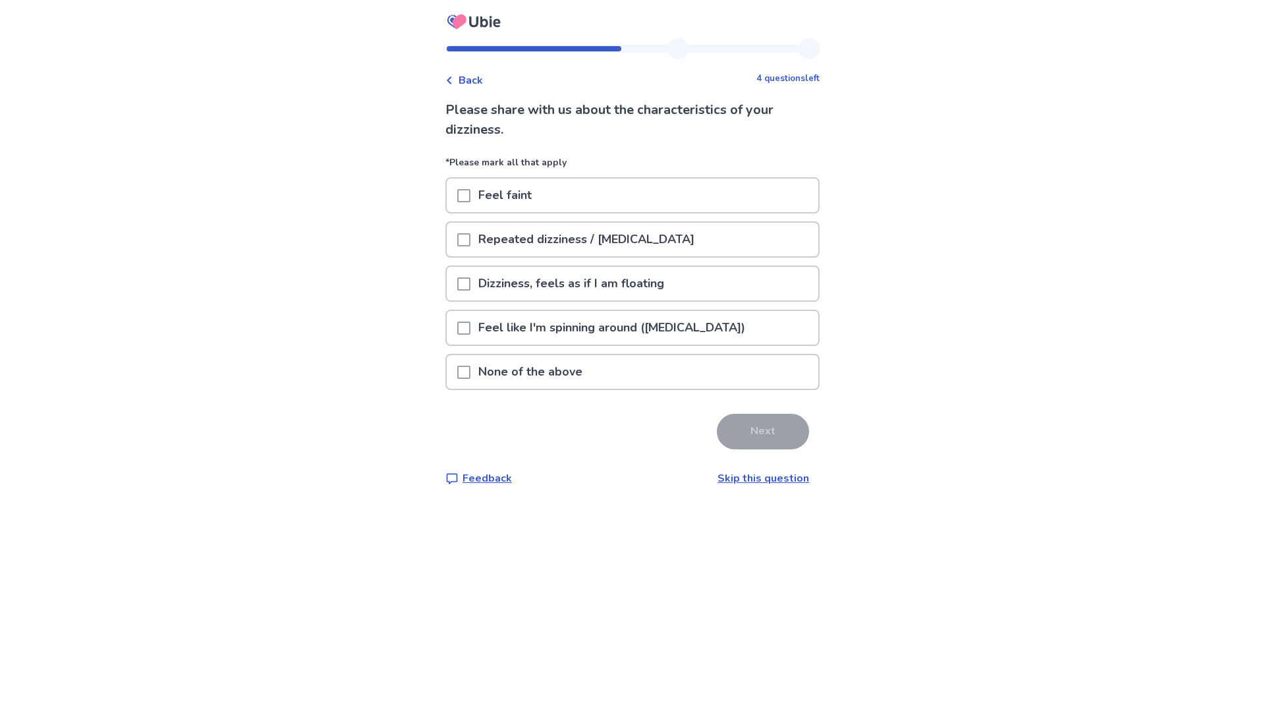
click at [531, 190] on p "Feel faint" at bounding box center [504, 196] width 69 height 34
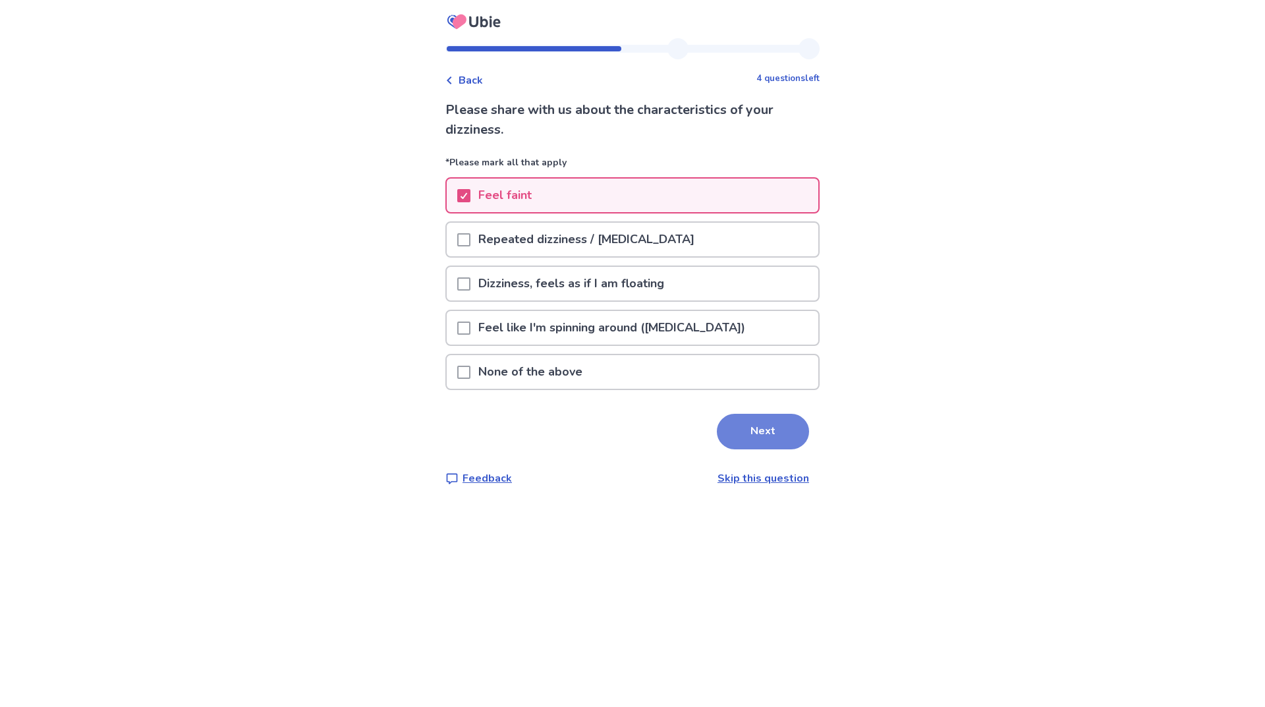
click at [750, 427] on button "Next" at bounding box center [763, 432] width 92 height 36
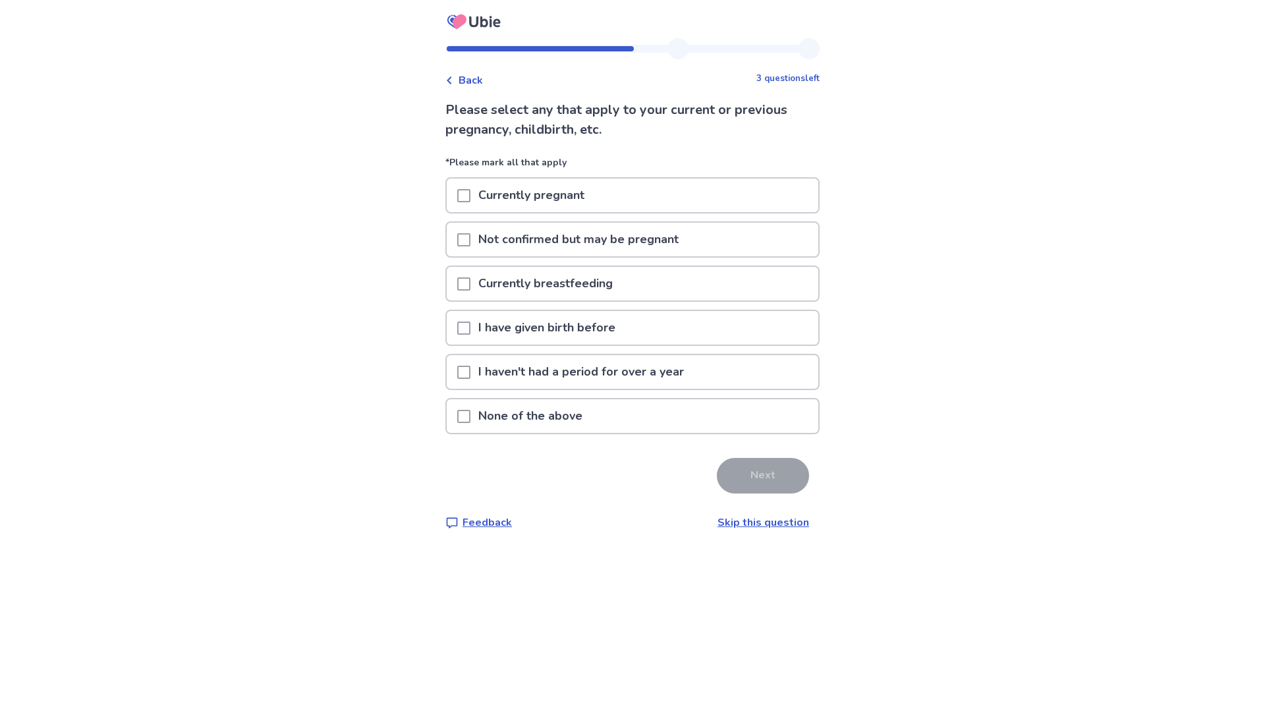
click at [564, 413] on p "None of the above" at bounding box center [530, 416] width 120 height 34
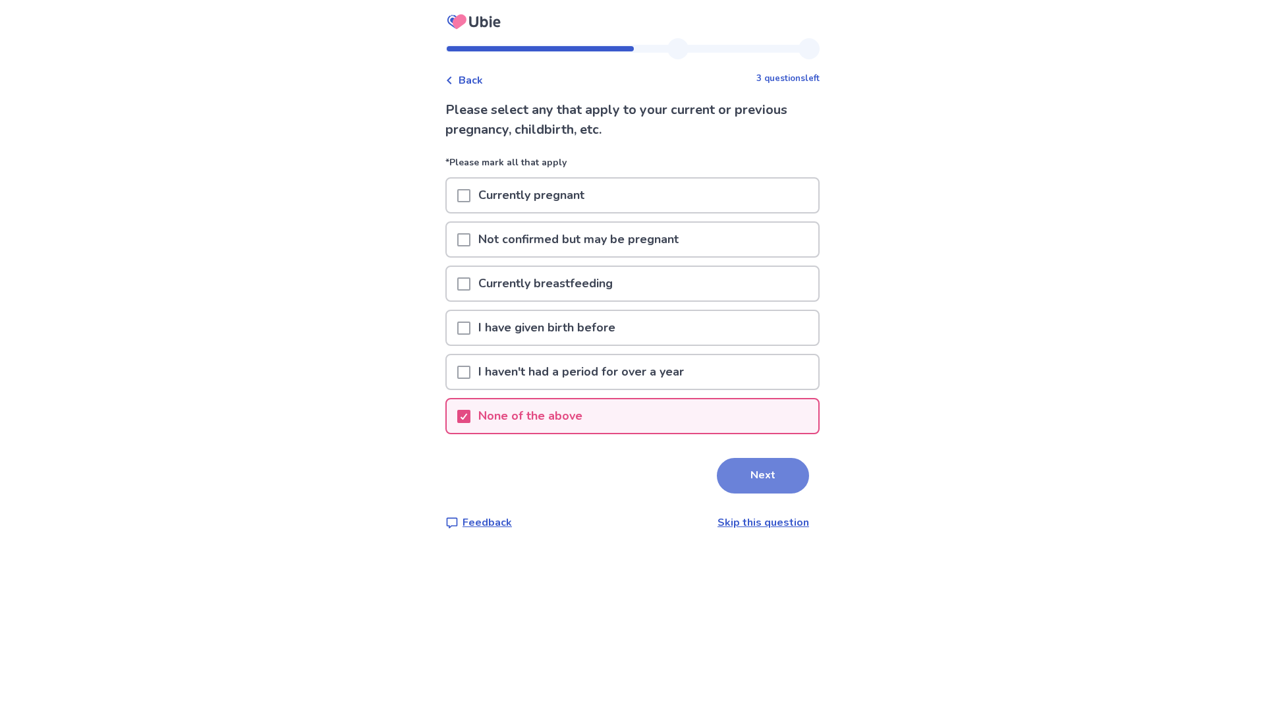
click at [785, 485] on button "Next" at bounding box center [763, 476] width 92 height 36
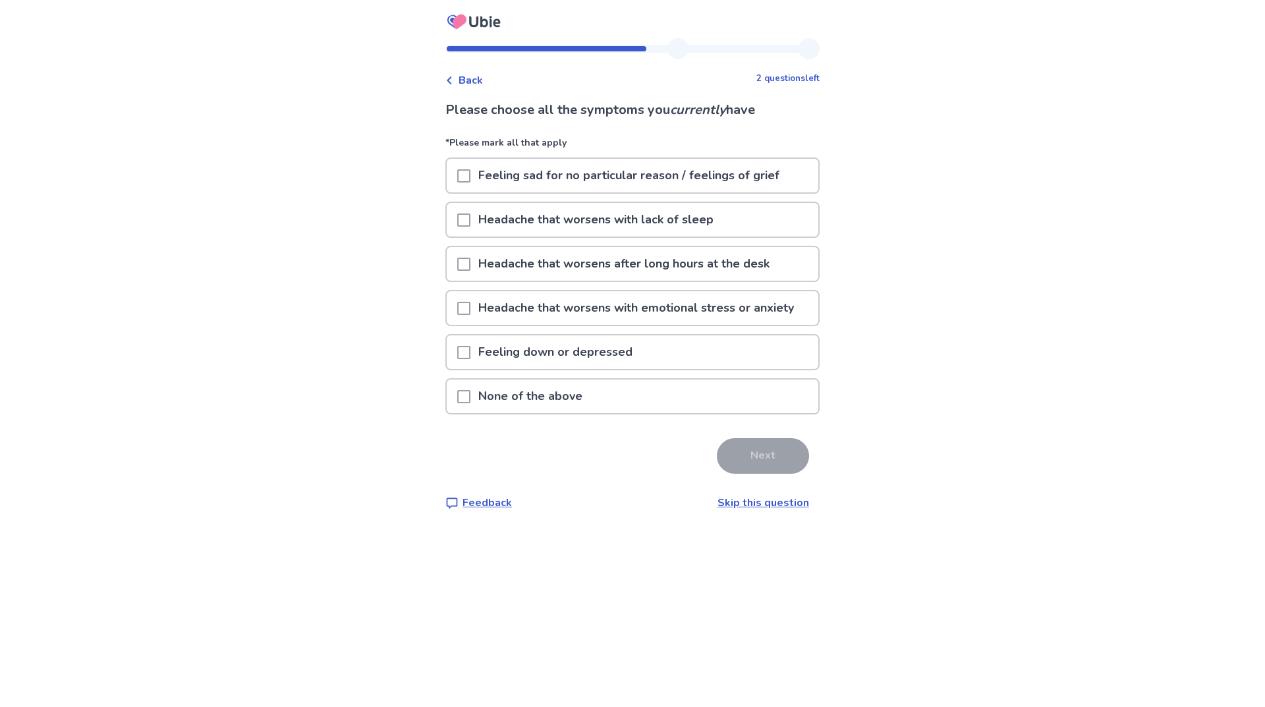
click at [601, 406] on div "None of the above" at bounding box center [632, 396] width 371 height 34
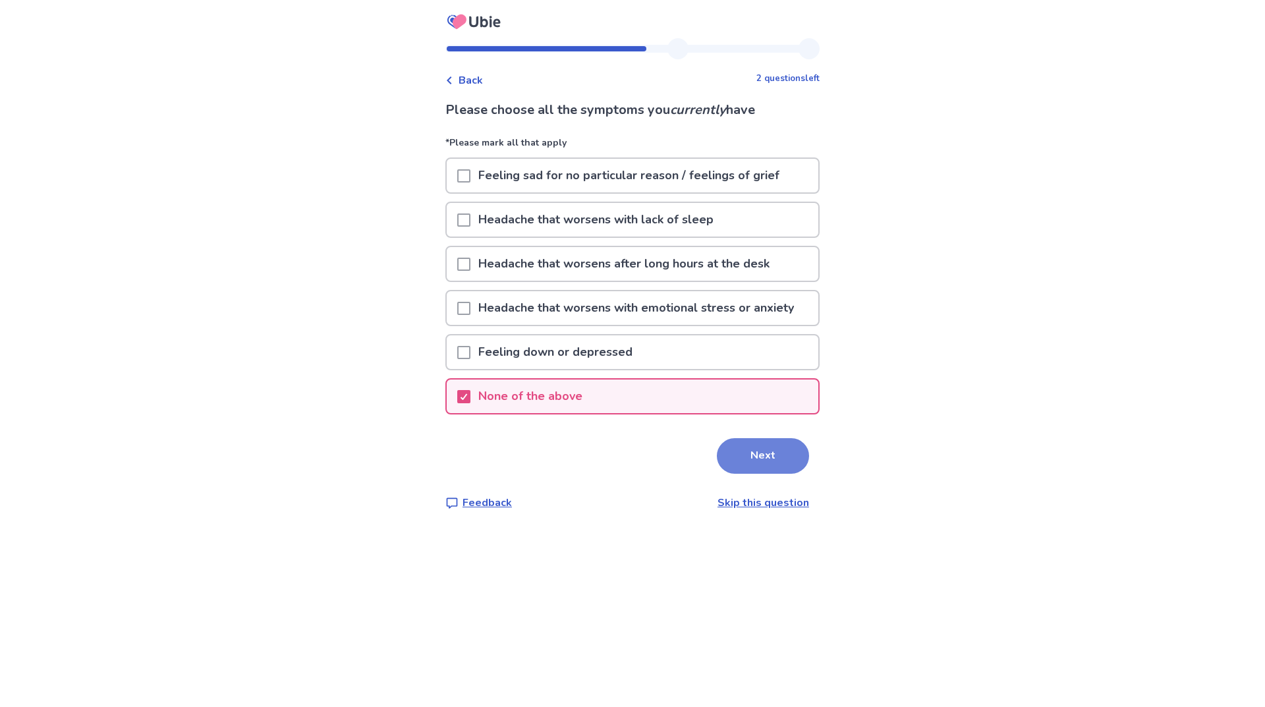
click at [736, 462] on button "Next" at bounding box center [763, 456] width 92 height 36
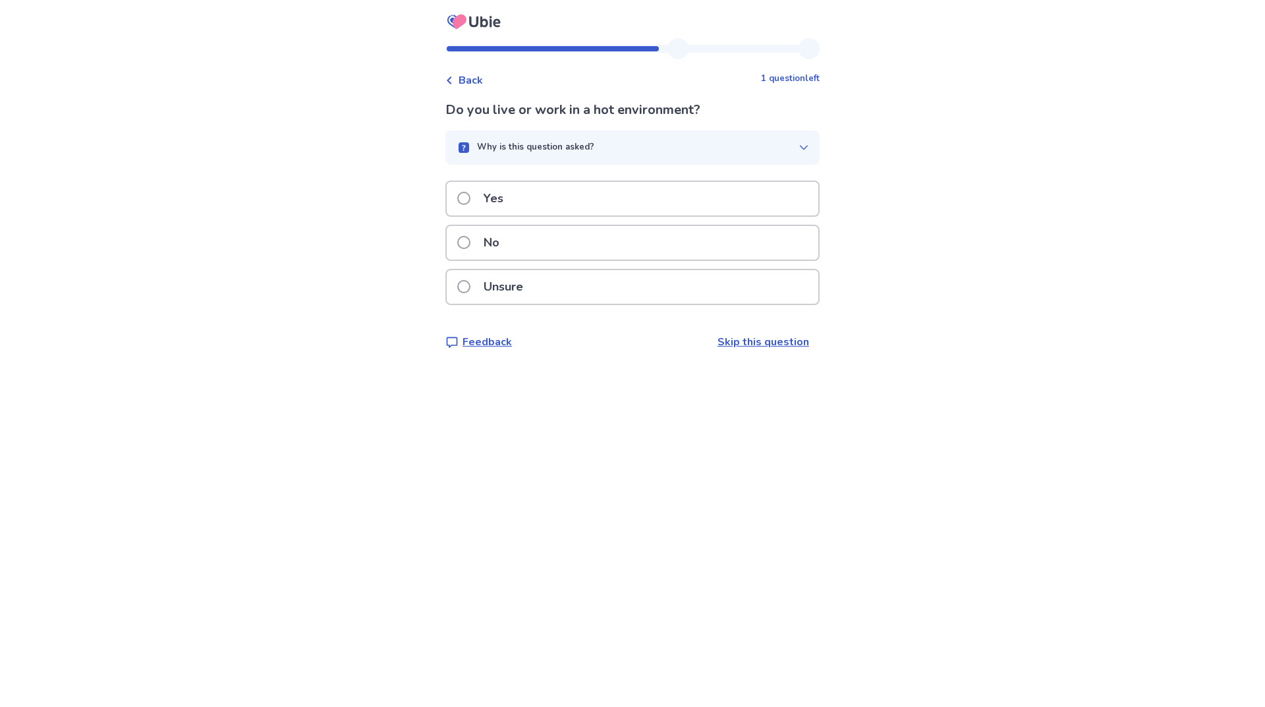
click at [512, 291] on p "Unsure" at bounding box center [503, 287] width 55 height 34
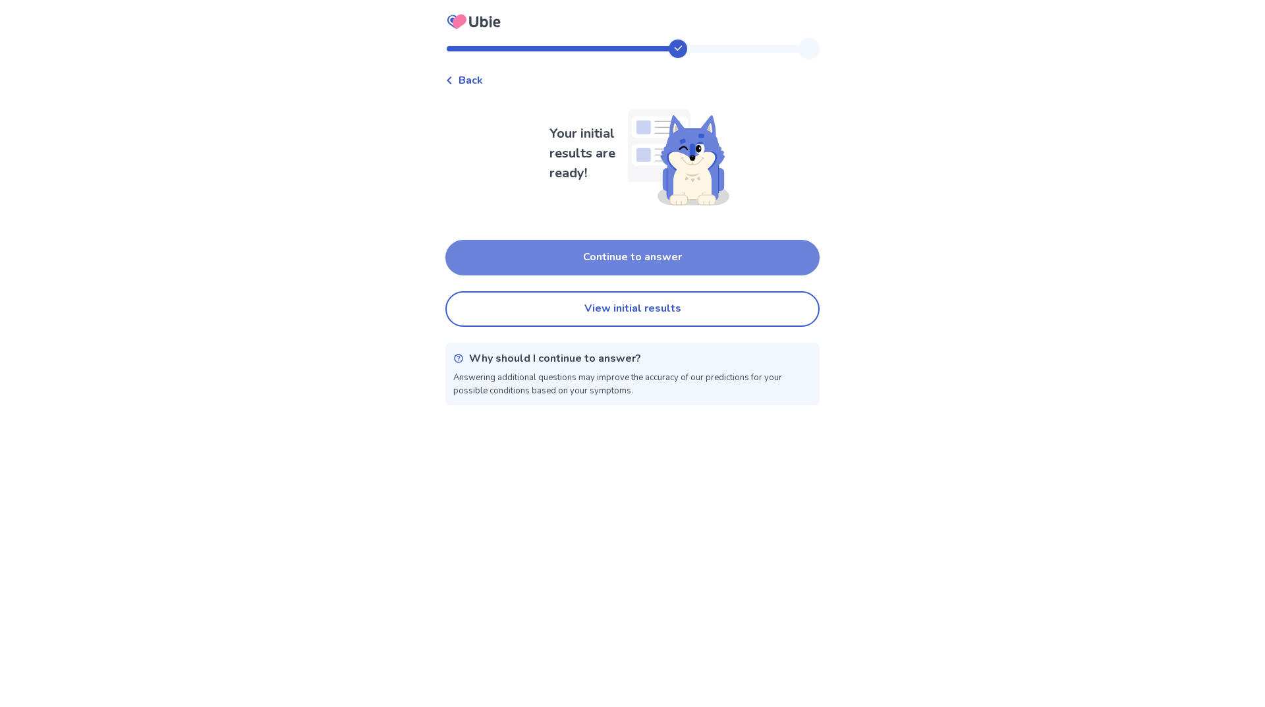
click at [642, 263] on button "Continue to answer" at bounding box center [632, 258] width 374 height 36
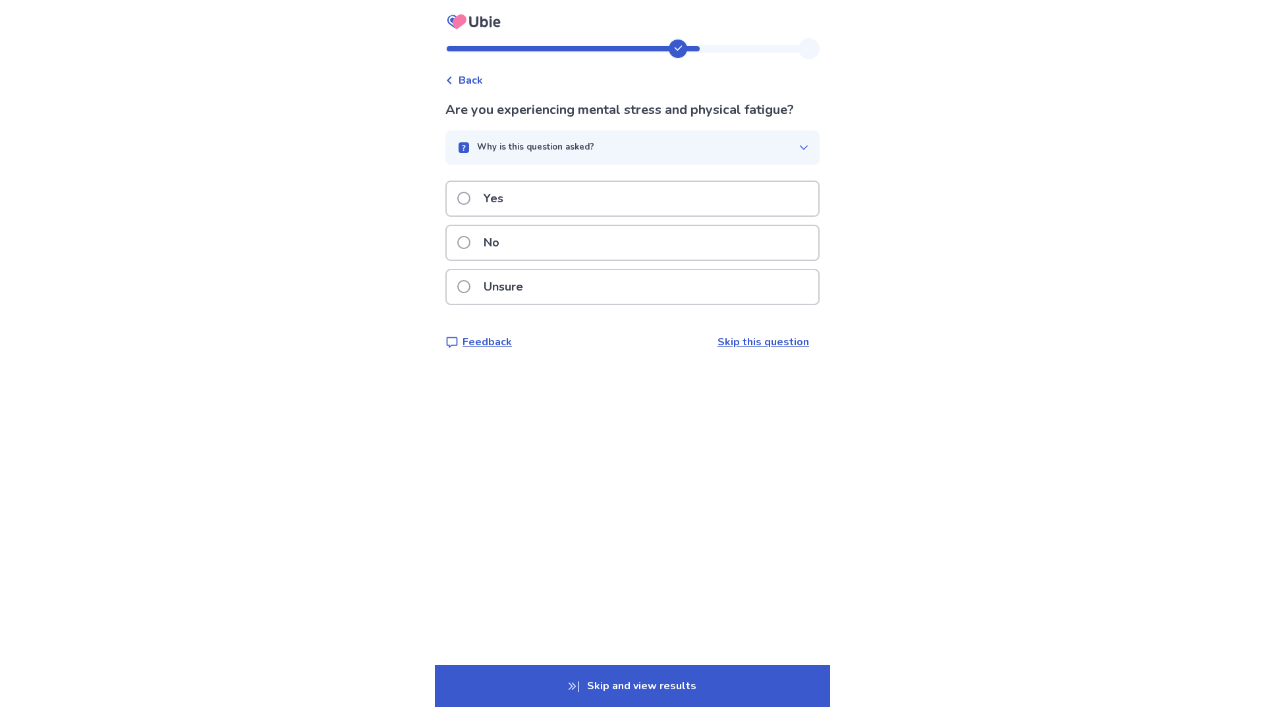
click at [473, 82] on span "Back" at bounding box center [470, 80] width 24 height 16
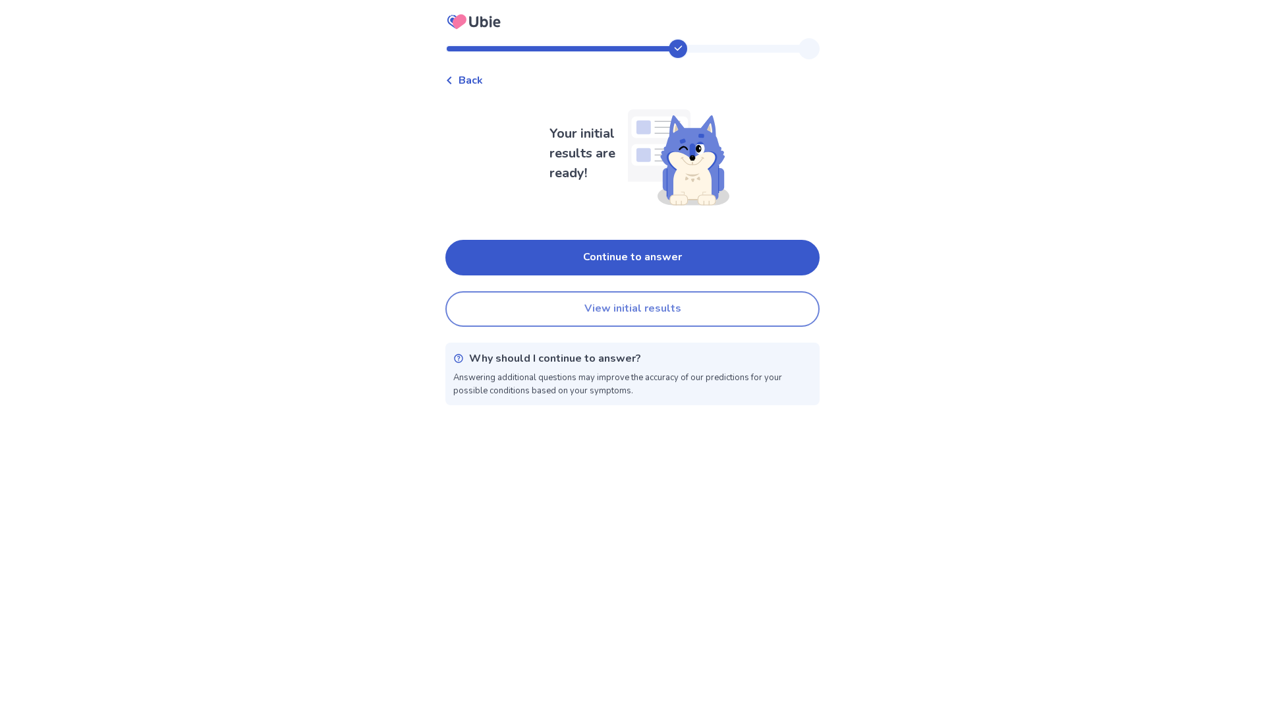
click at [643, 312] on button "View initial results" at bounding box center [632, 309] width 374 height 36
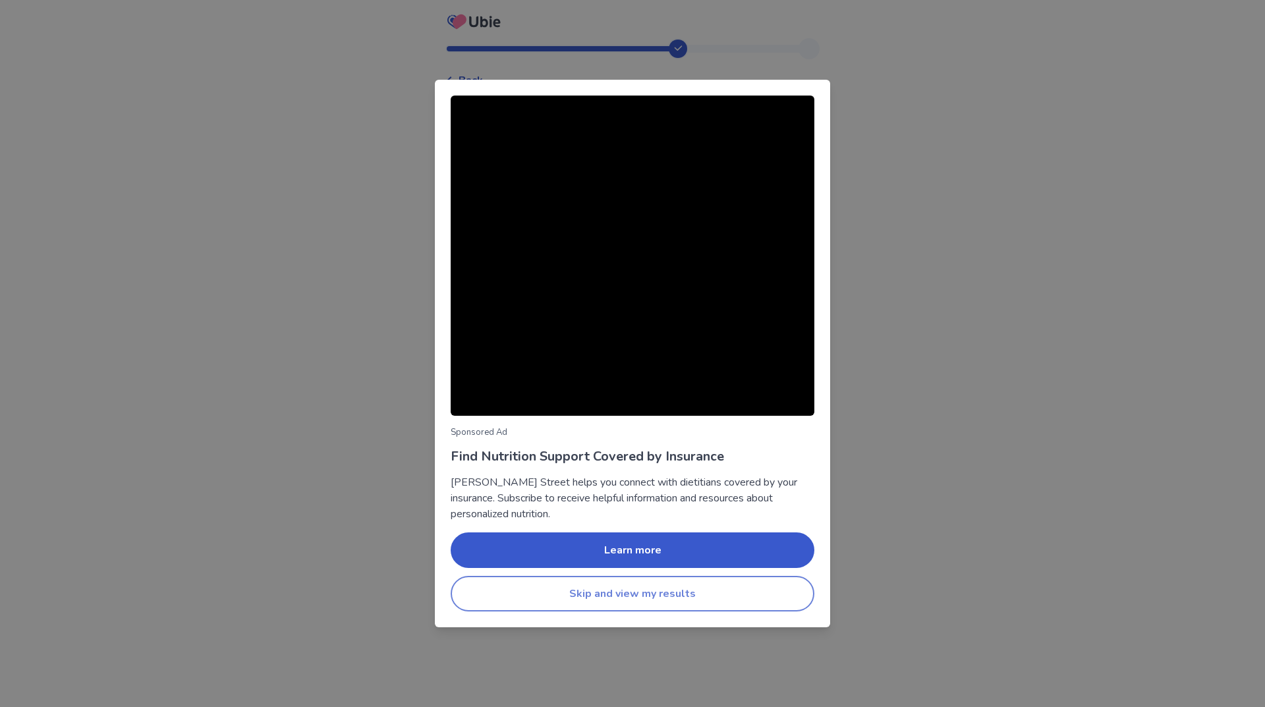
click at [642, 599] on button "Skip and view my results" at bounding box center [633, 594] width 364 height 36
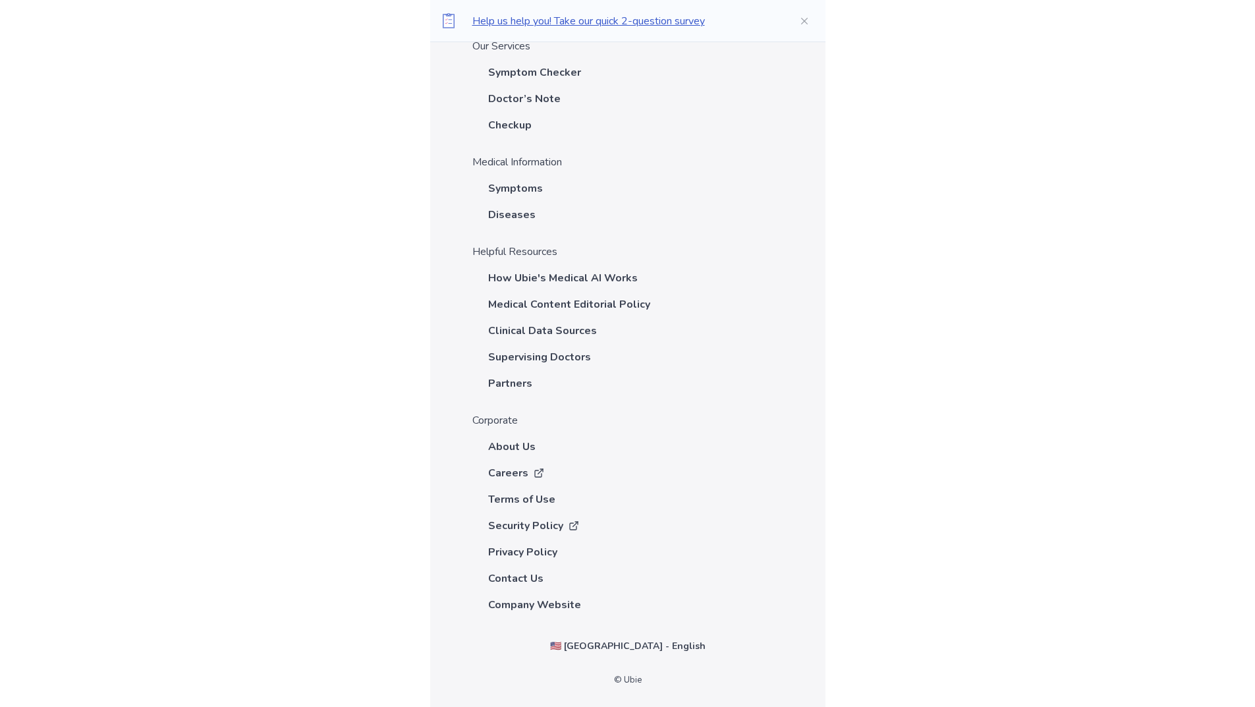
scroll to position [3312, 0]
